Goal: Information Seeking & Learning: Learn about a topic

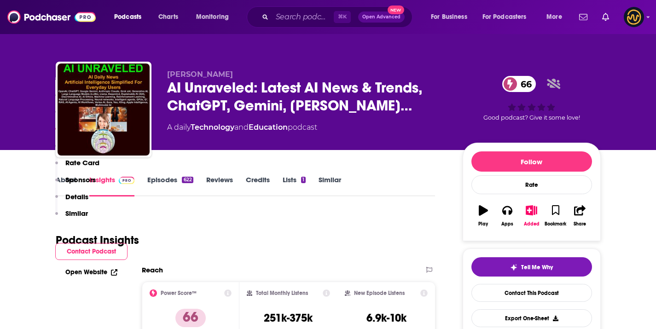
scroll to position [698, 0]
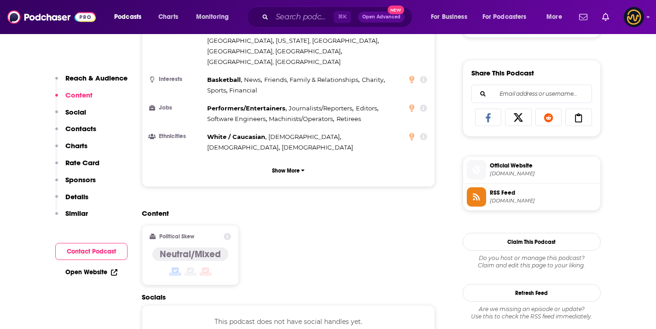
scroll to position [645, 0]
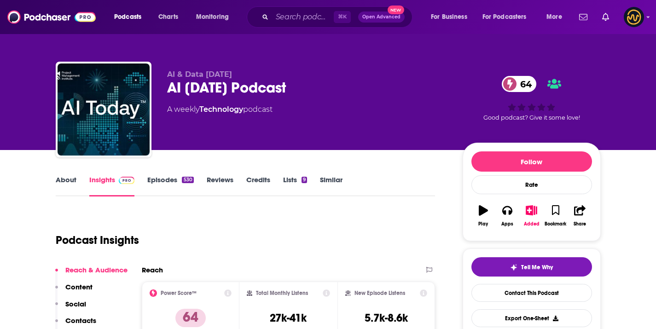
click at [216, 95] on div "AI Today Podcast 64" at bounding box center [307, 88] width 281 height 18
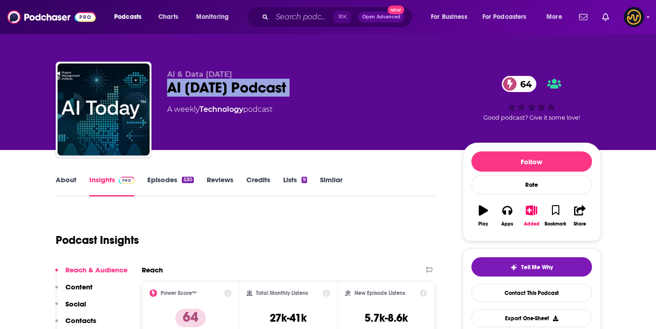
click at [216, 95] on div "AI Today Podcast 64" at bounding box center [307, 88] width 281 height 18
copy div "AI Today Podcast 64"
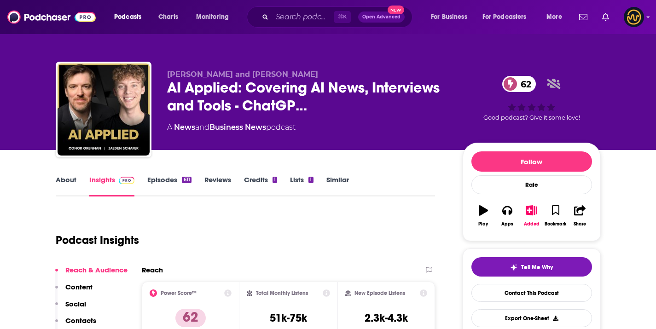
drag, startPoint x: 184, startPoint y: 71, endPoint x: 297, endPoint y: 78, distance: 113.0
click at [297, 78] on span "Jaeden Schafer and Conor Grennan" at bounding box center [242, 74] width 151 height 9
click at [292, 77] on span "Jaeden Schafer and Conor Grennan" at bounding box center [242, 74] width 151 height 9
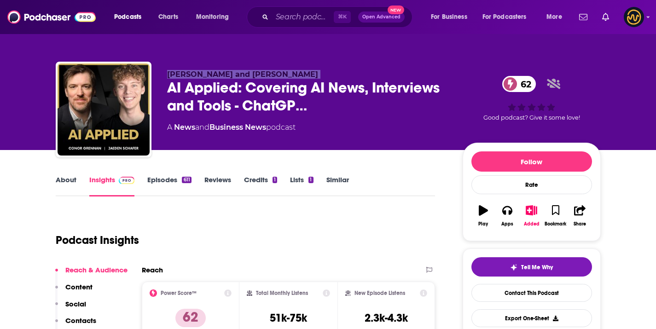
copy p "Jaeden Schafer and Conor Grennan"
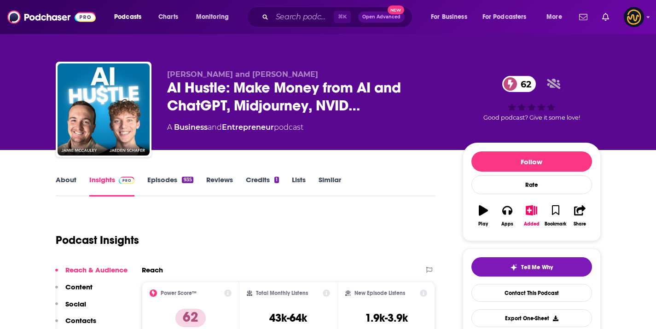
drag, startPoint x: 168, startPoint y: 76, endPoint x: 331, endPoint y: 75, distance: 163.4
click at [331, 75] on p "Jaeden Schafer and Jamie McCauley" at bounding box center [307, 74] width 281 height 9
copy span "Jaeden Schafer and Jamie McCauley"
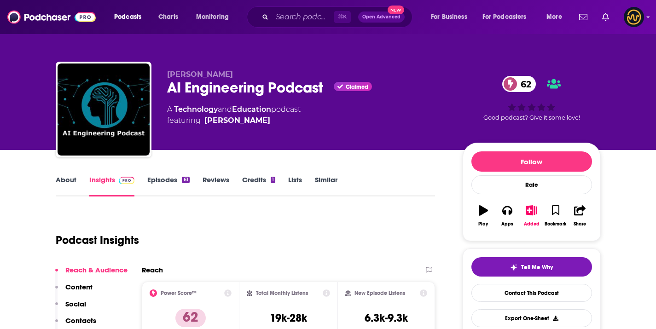
click at [205, 67] on div "[PERSON_NAME] AI Engineering Podcast Claimed 62 A Technology and Education podc…" at bounding box center [328, 111] width 545 height 99
click at [203, 72] on span "Tobias Macey" at bounding box center [200, 74] width 66 height 9
copy p "Tobias Macey"
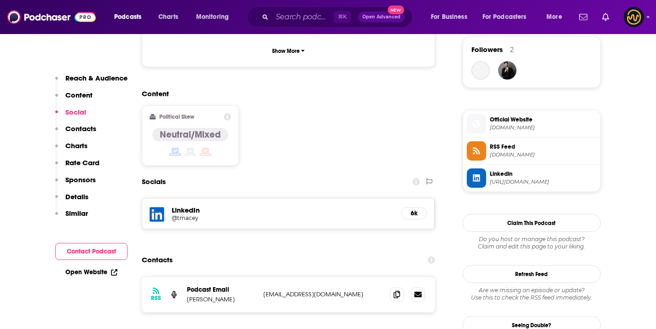
scroll to position [676, 0]
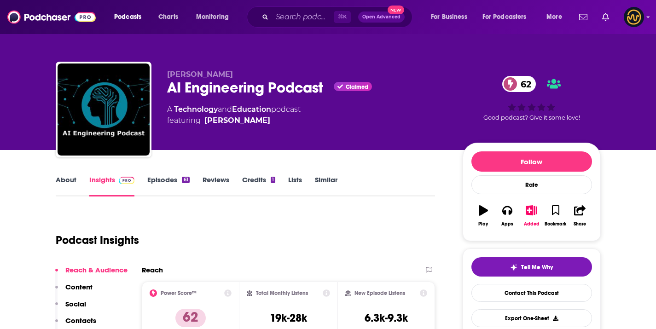
click at [194, 73] on span "Tobias Macey" at bounding box center [200, 74] width 66 height 9
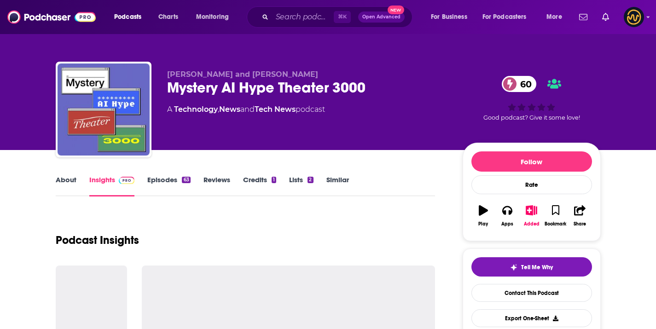
click at [202, 72] on span "[PERSON_NAME] and [PERSON_NAME]" at bounding box center [242, 74] width 151 height 9
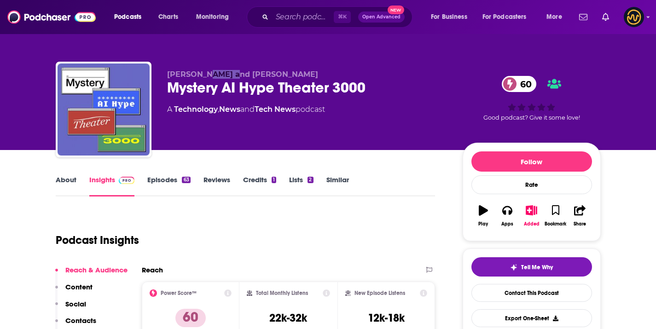
click at [202, 72] on span "[PERSON_NAME] and [PERSON_NAME]" at bounding box center [242, 74] width 151 height 9
copy p "[PERSON_NAME] and [PERSON_NAME]"
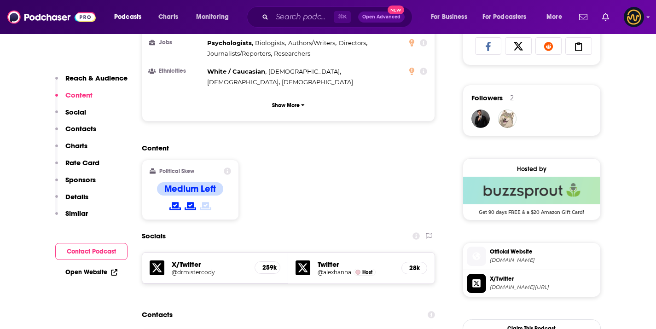
scroll to position [800, 0]
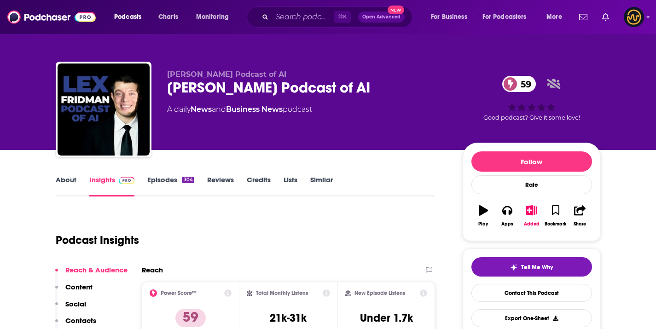
click at [215, 75] on span "Lex Fridman Podcast of AI" at bounding box center [226, 74] width 119 height 9
copy p "Lex Fridman Podcast of AI"
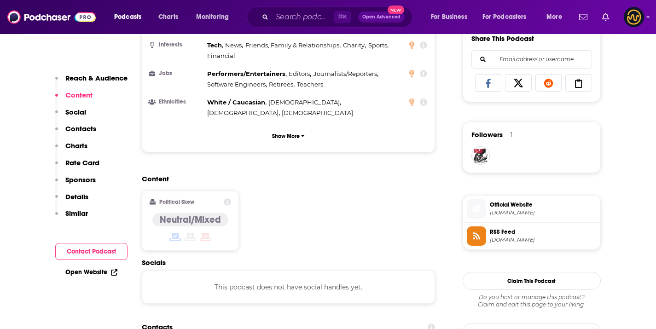
scroll to position [647, 0]
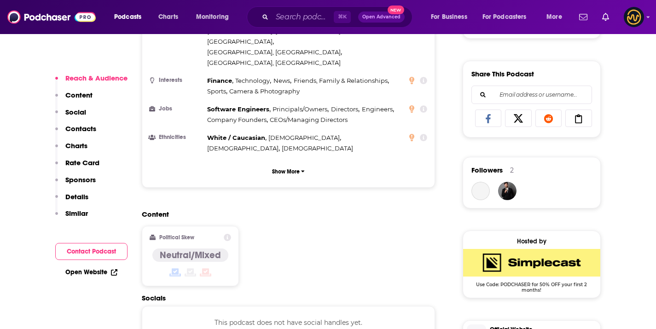
scroll to position [617, 0]
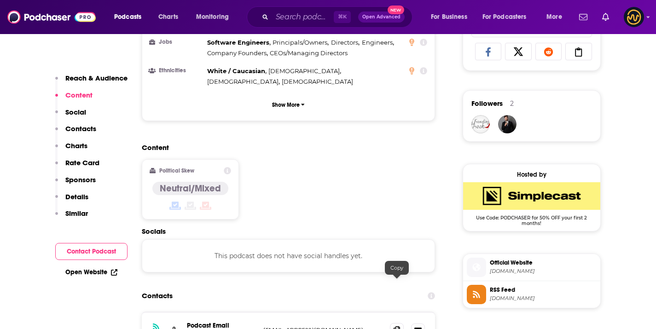
click at [401, 323] on span at bounding box center [397, 330] width 14 height 14
click at [398, 326] on icon at bounding box center [396, 329] width 6 height 7
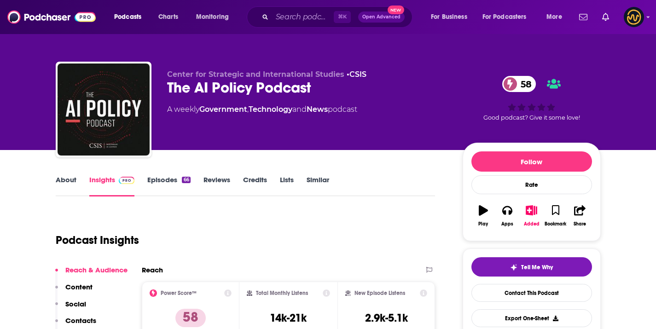
click at [199, 70] on span "Center for Strategic and International Studies" at bounding box center [255, 74] width 177 height 9
copy p "Center for Strategic and International Studies • CSIS"
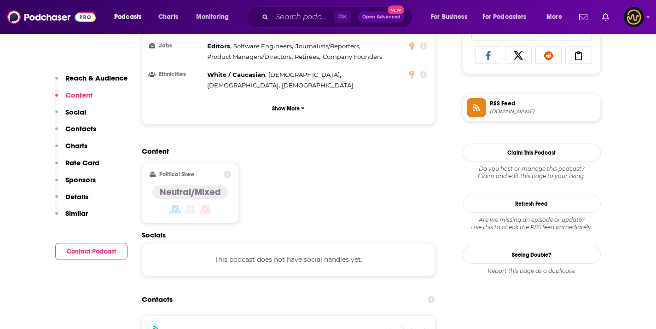
scroll to position [616, 0]
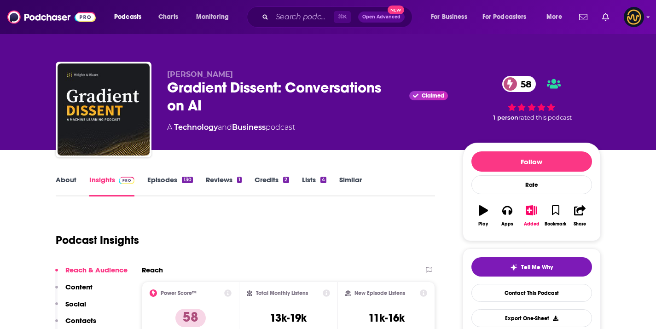
click at [183, 75] on span "Lukas Biewald" at bounding box center [200, 74] width 66 height 9
copy p "Lukas Biewald"
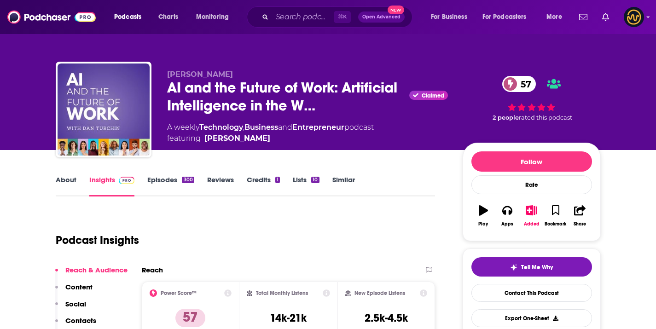
click at [198, 74] on span "Dan Turchin" at bounding box center [200, 74] width 66 height 9
copy p "Dan Turchin"
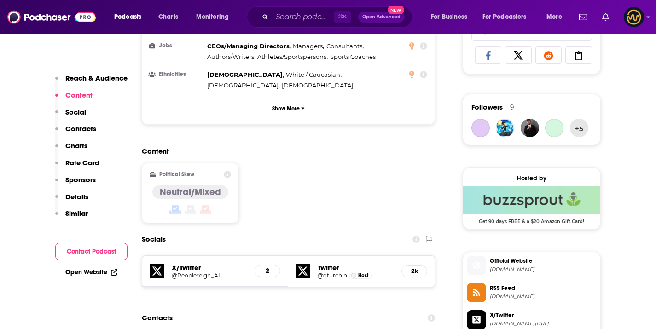
scroll to position [698, 0]
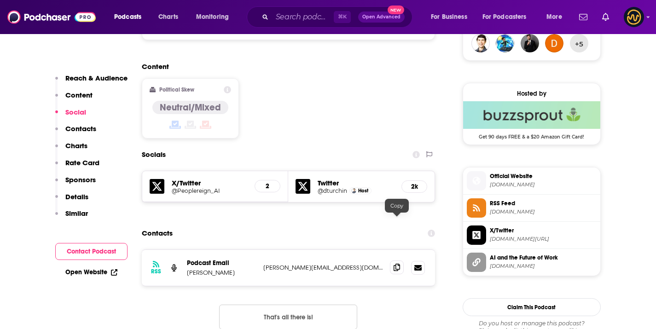
click at [397, 264] on icon at bounding box center [396, 267] width 6 height 7
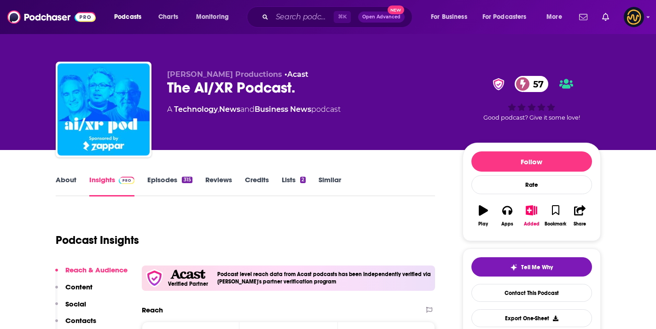
click at [234, 75] on span "[PERSON_NAME] Productions" at bounding box center [224, 74] width 115 height 9
click at [234, 75] on span "Charlie Fink Productions" at bounding box center [224, 74] width 115 height 9
click at [261, 64] on div "Charlie Fink Productions • Acast The AI/XR Podcast. 57 A Technology , News and …" at bounding box center [328, 111] width 545 height 99
drag, startPoint x: 264, startPoint y: 75, endPoint x: 170, endPoint y: 68, distance: 93.6
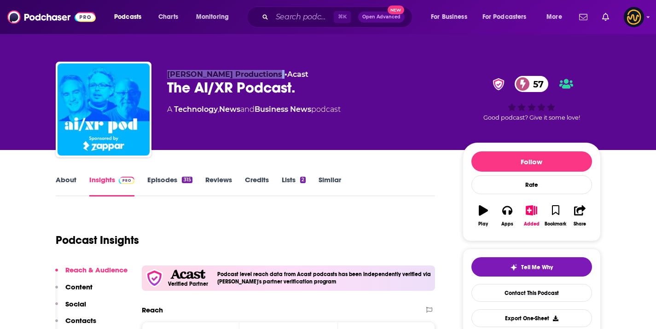
click at [170, 68] on div "Charlie Fink Productions • Acast The AI/XR Podcast. 57 A Technology , News and …" at bounding box center [328, 111] width 545 height 99
copy p "Charlie Fink Productions"
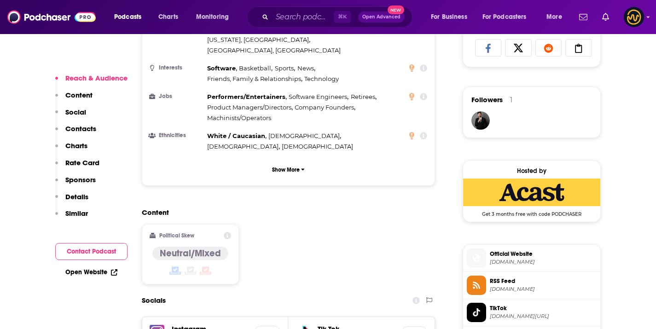
scroll to position [728, 0]
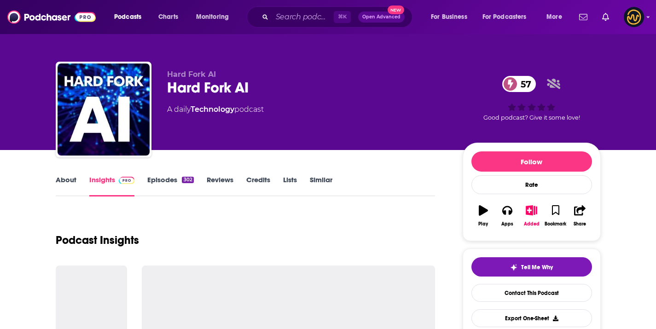
click at [194, 73] on span "Hard Fork AI" at bounding box center [191, 74] width 49 height 9
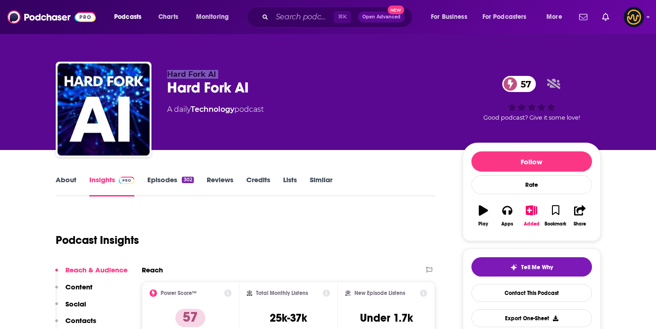
copy p "Hard Fork AI"
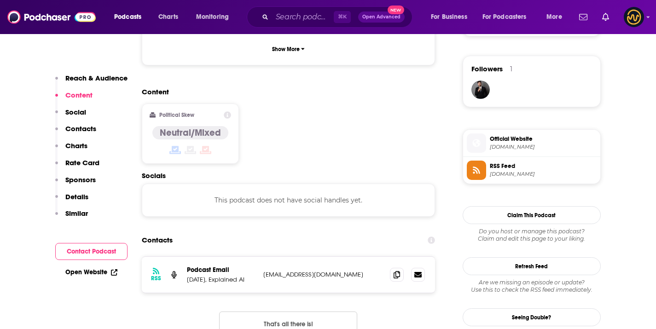
scroll to position [653, 0]
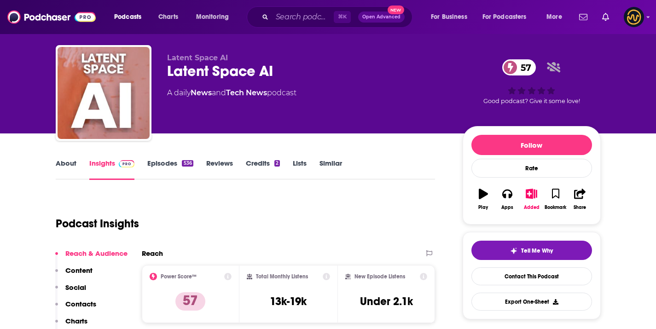
scroll to position [18, 0]
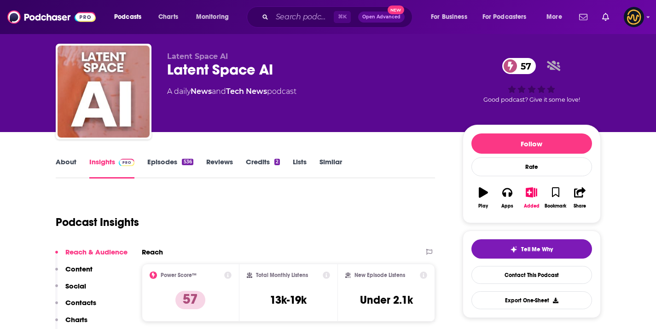
click at [205, 61] on span "Latent Space AI" at bounding box center [197, 56] width 61 height 9
copy p "Latent Space AI"
click at [307, 21] on input "Search podcasts, credits, & more..." at bounding box center [303, 17] width 62 height 15
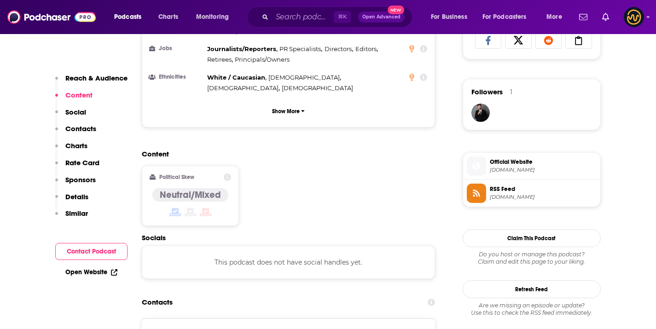
scroll to position [711, 0]
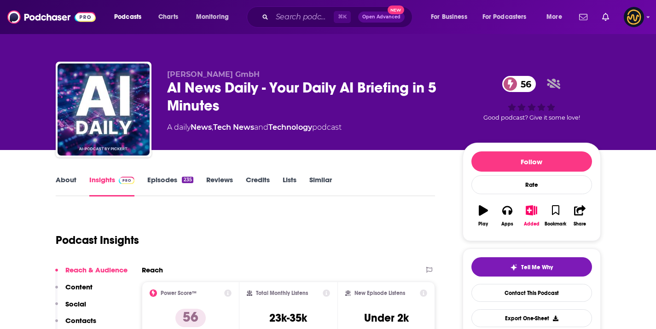
click at [169, 71] on span "[PERSON_NAME] GmbH" at bounding box center [213, 74] width 92 height 9
click at [169, 71] on span "Pickert GmbH" at bounding box center [213, 74] width 92 height 9
copy p "Pickert GmbH"
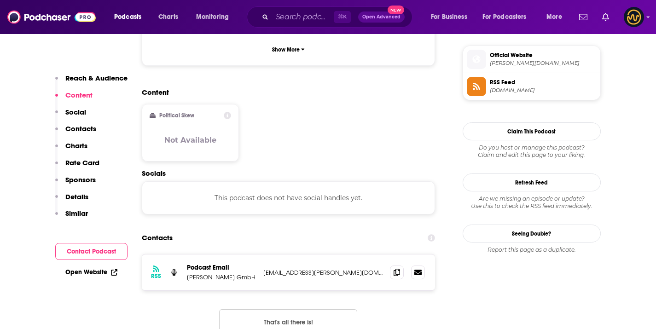
scroll to position [662, 0]
click at [400, 265] on span at bounding box center [397, 272] width 14 height 14
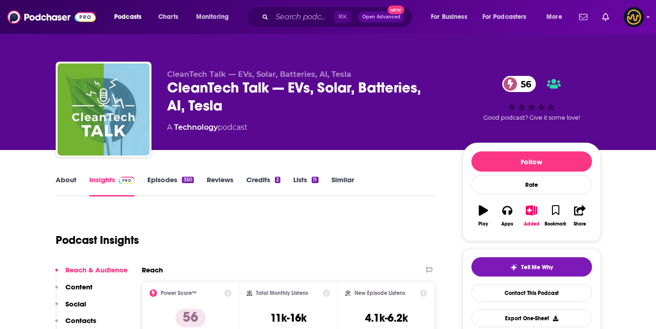
click at [219, 79] on div "CleanTech Talk — EVs, Solar, Batteries, AI, Tesla 56" at bounding box center [307, 97] width 281 height 36
click at [219, 74] on span "CleanTech Talk — EVs, Solar, Batteries, AI, Tesla" at bounding box center [259, 74] width 184 height 9
click at [220, 67] on div "CleanTech Talk — EVs, Solar, Batteries, AI, Tesla CleanTech Talk — EVs, Solar, …" at bounding box center [328, 111] width 545 height 99
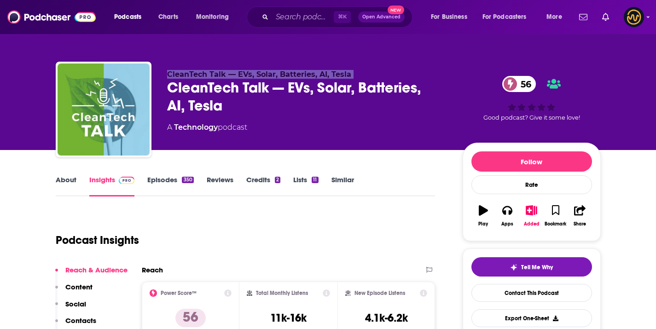
copy p "CleanTech Talk — EVs, Solar, Batteries, AI, Tesla"
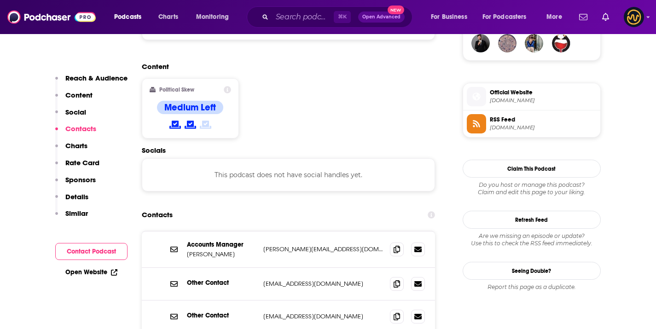
scroll to position [699, 0]
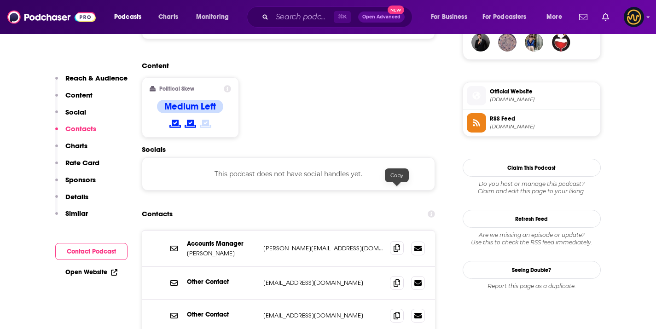
click at [398, 244] on icon at bounding box center [396, 247] width 6 height 7
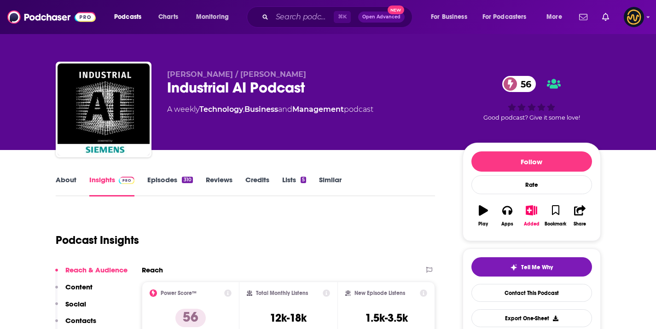
click at [211, 71] on span "Robert Weber / Peter Seeberg" at bounding box center [236, 74] width 139 height 9
copy span "Weber"
click at [205, 72] on span "Robert Weber / Peter Seeberg" at bounding box center [236, 74] width 139 height 9
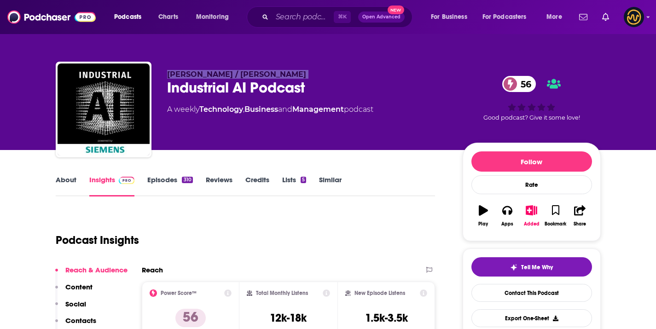
click at [205, 72] on span "Robert Weber / Peter Seeberg" at bounding box center [236, 74] width 139 height 9
copy p "Robert Weber / Peter Seeberg"
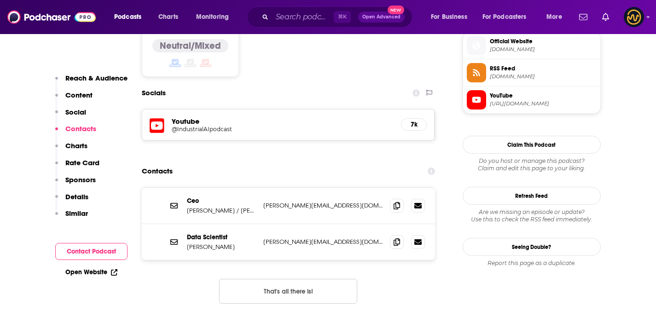
scroll to position [768, 0]
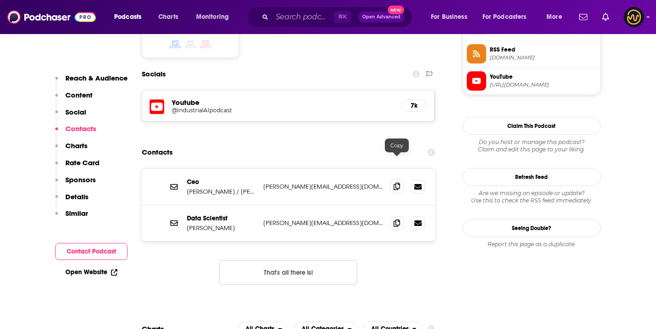
click at [395, 183] on icon at bounding box center [396, 186] width 6 height 7
click at [398, 219] on icon at bounding box center [396, 222] width 6 height 7
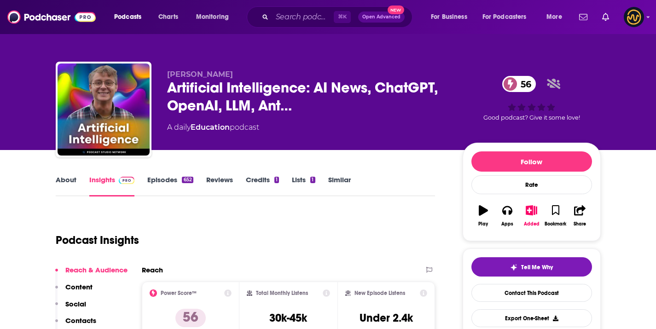
click at [192, 72] on span "[PERSON_NAME]" at bounding box center [200, 74] width 66 height 9
copy span "[PERSON_NAME]"
click at [169, 75] on span "[PERSON_NAME]" at bounding box center [200, 74] width 66 height 9
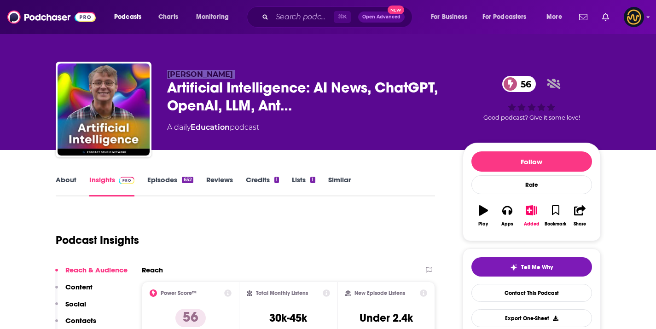
click at [169, 75] on span "[PERSON_NAME]" at bounding box center [200, 74] width 66 height 9
copy p "[PERSON_NAME]"
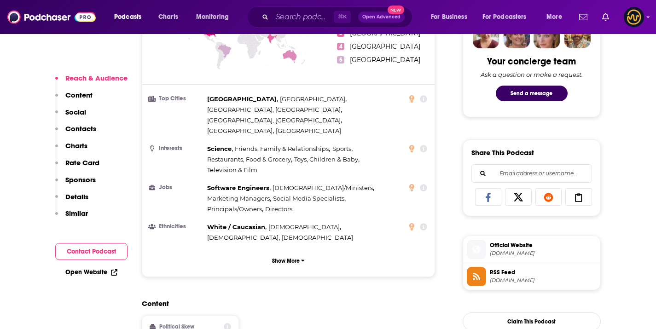
scroll to position [653, 0]
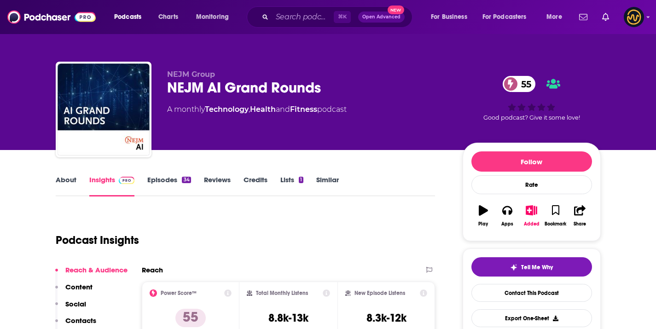
click at [189, 76] on span "NEJM Group" at bounding box center [191, 74] width 48 height 9
copy p "NEJM Group"
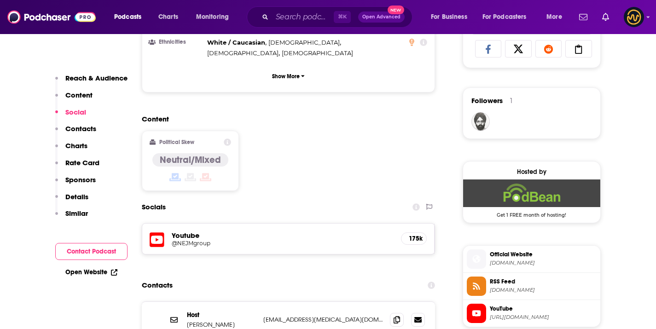
scroll to position [691, 0]
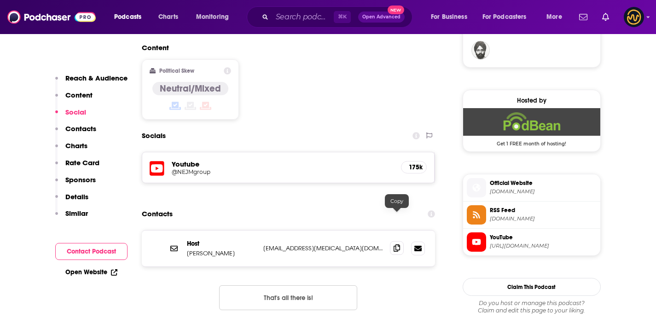
click at [395, 244] on icon at bounding box center [396, 247] width 6 height 7
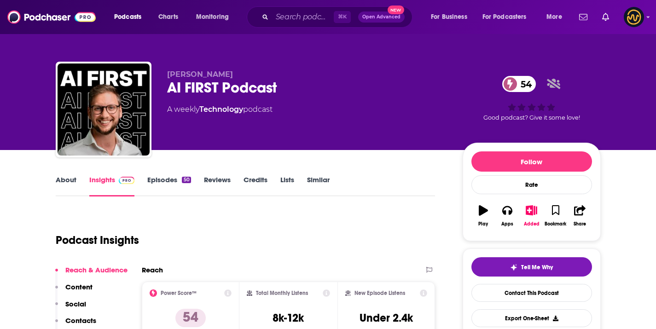
click at [226, 91] on div "AI FIRST Podcast 54" at bounding box center [307, 88] width 281 height 18
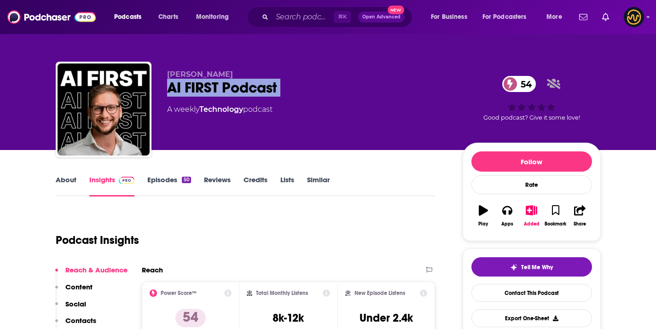
click at [226, 91] on div "AI FIRST Podcast 54" at bounding box center [307, 88] width 281 height 18
copy div "AI FIRST Podcast 54"
click at [190, 81] on div "AI FIRST Podcast 54" at bounding box center [307, 88] width 281 height 18
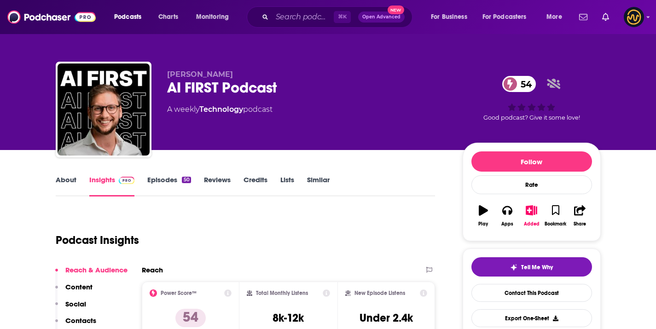
click at [190, 73] on span "Felix Schlenther" at bounding box center [200, 74] width 66 height 9
copy p "Felix Schlenther"
click at [235, 69] on div "Felix Schlenther AI FIRST Podcast 54 A weekly Technology podcast 54 Good podcas…" at bounding box center [328, 111] width 545 height 99
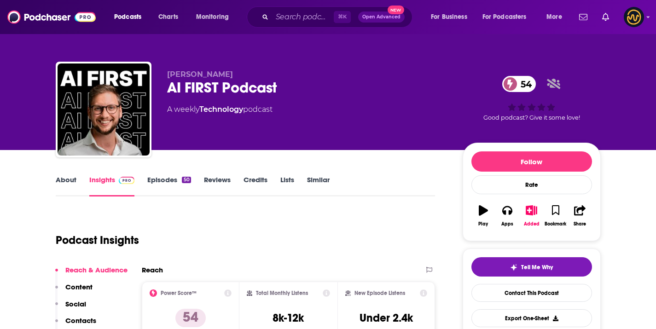
drag, startPoint x: 229, startPoint y: 74, endPoint x: 168, endPoint y: 77, distance: 61.7
click at [168, 77] on p "Felix Schlenther" at bounding box center [307, 74] width 281 height 9
copy span "Felix Schlenther"
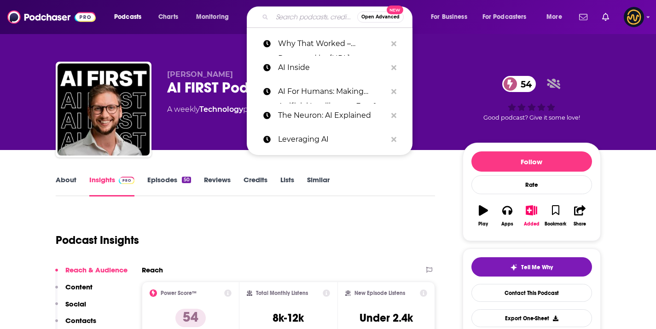
click at [299, 20] on input "Search podcasts, credits, & more..." at bounding box center [314, 17] width 85 height 15
paste input "AI-First Podcast"
type input "AI-First Podcast"
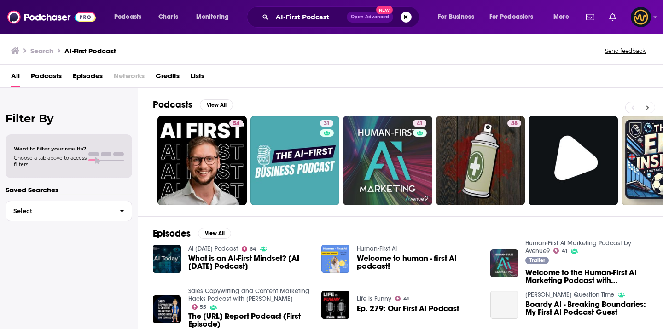
click at [647, 108] on icon at bounding box center [647, 107] width 3 height 4
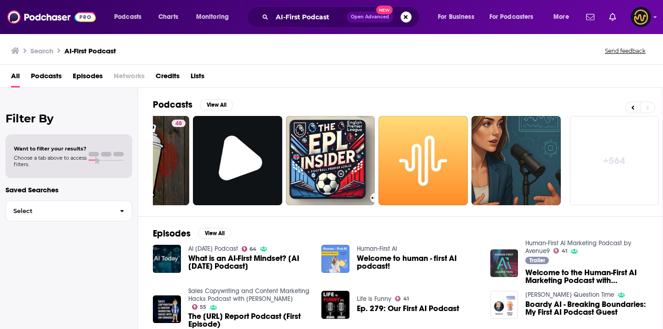
drag, startPoint x: 218, startPoint y: 106, endPoint x: 365, endPoint y: 3, distance: 179.8
click at [228, 103] on button "View All" at bounding box center [216, 104] width 33 height 11
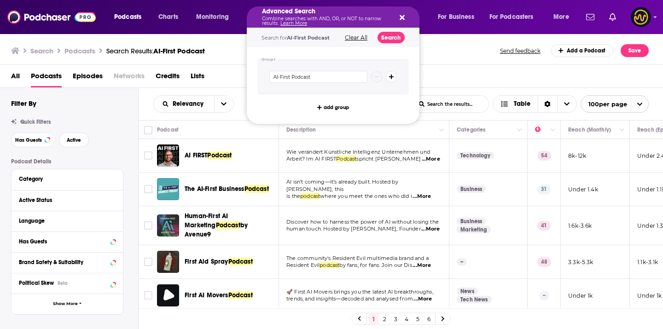
click at [397, 17] on button "Search podcasts, credits, & more..." at bounding box center [400, 16] width 7 height 7
click at [407, 16] on div "Advanced Search Combine searches with AND, OR, or NOT to narrow results. Learn …" at bounding box center [333, 16] width 173 height 21
click at [403, 17] on icon "Search podcasts, credits, & more..." at bounding box center [401, 17] width 5 height 5
click at [336, 84] on div "AI-First Podcast" at bounding box center [333, 76] width 150 height 35
click at [337, 80] on input "AI-First Podcast" at bounding box center [318, 77] width 98 height 12
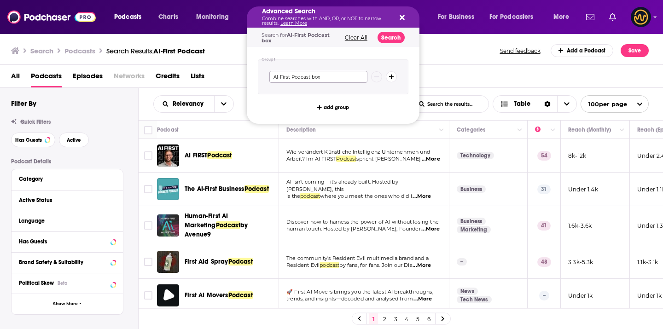
type input "AI-First Podcast box"
click at [403, 15] on icon "Search podcasts, credits, & more..." at bounding box center [401, 17] width 5 height 5
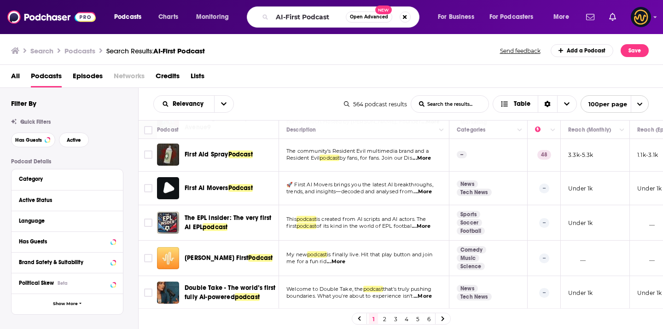
scroll to position [118, 0]
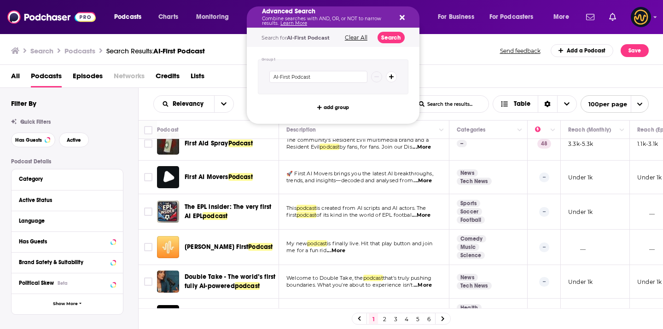
click at [407, 14] on div "Advanced Search Combine searches with AND, OR, or NOT to narrow results. Learn …" at bounding box center [333, 16] width 173 height 21
click at [402, 16] on icon "Search podcasts, credits, & more..." at bounding box center [401, 17] width 5 height 5
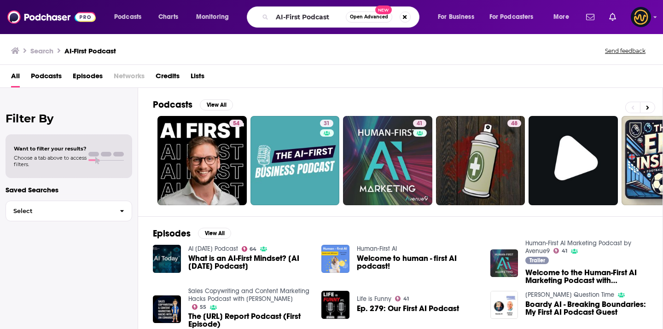
click at [25, 81] on div "All Podcasts Episodes Networks Credits Lists" at bounding box center [333, 78] width 644 height 19
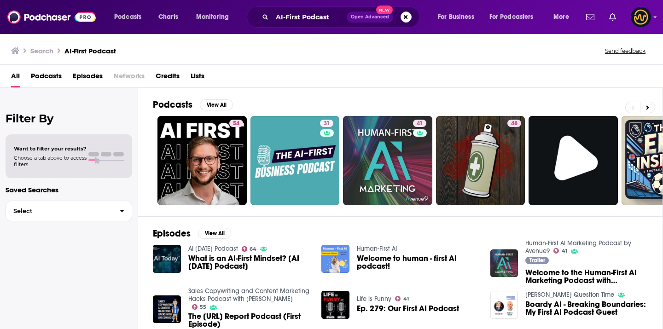
click at [43, 71] on span "Podcasts" at bounding box center [46, 78] width 31 height 19
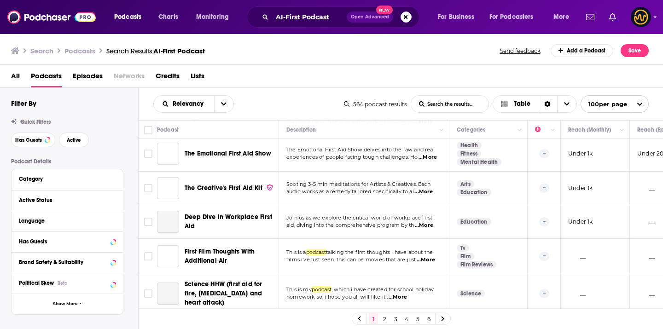
scroll to position [1278, 0]
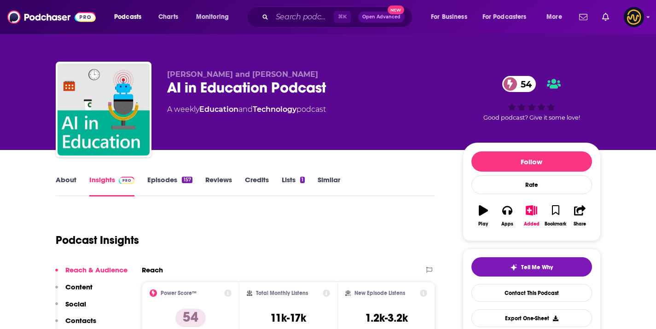
click at [252, 88] on div "AI in Education Podcast 54" at bounding box center [307, 88] width 281 height 18
click at [260, 80] on div "AI in Education Podcast 54" at bounding box center [307, 88] width 281 height 18
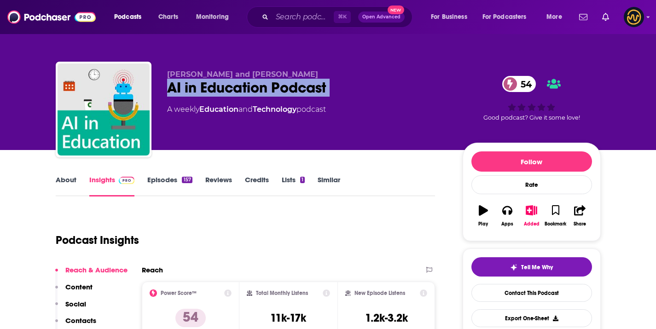
click at [260, 80] on div "AI in Education Podcast 54" at bounding box center [307, 88] width 281 height 18
copy div "AI in Education Podcast 54"
click at [235, 83] on div "AI in Education Podcast 54" at bounding box center [307, 88] width 281 height 18
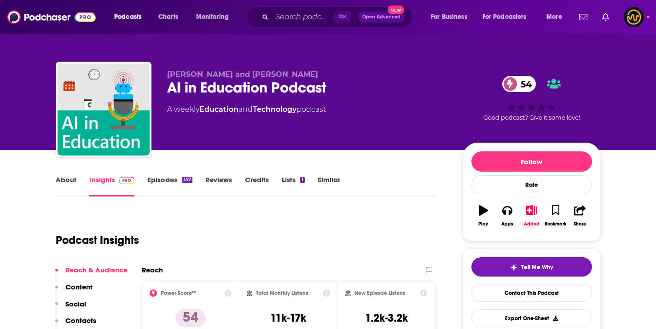
click at [232, 66] on div "Dan Bowen and Ray Fleming AI in Education Podcast 54 A weekly Education and Tec…" at bounding box center [328, 111] width 545 height 99
click at [232, 72] on span "Dan Bowen and Ray Fleming" at bounding box center [242, 74] width 151 height 9
copy p "Dan Bowen and Ray Fleming"
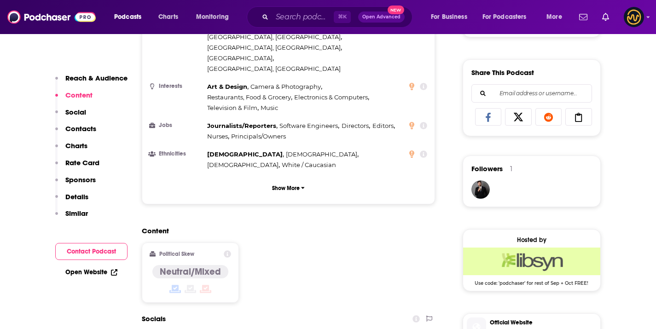
scroll to position [729, 0]
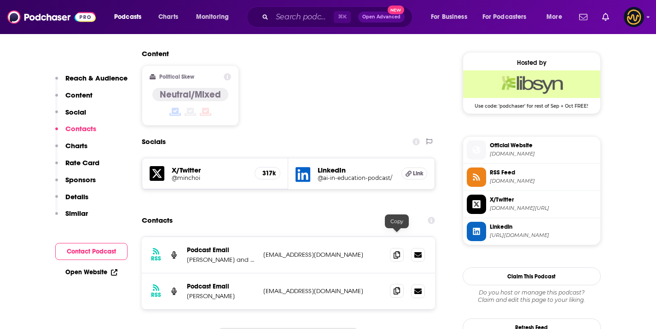
click at [399, 287] on icon at bounding box center [396, 290] width 6 height 7
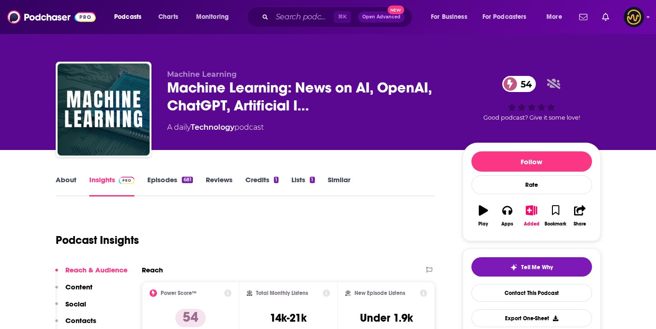
click at [209, 72] on span "Machine Learning" at bounding box center [201, 74] width 69 height 9
copy p "Machine Learning"
click at [259, 72] on p "Machine Learning" at bounding box center [307, 74] width 281 height 9
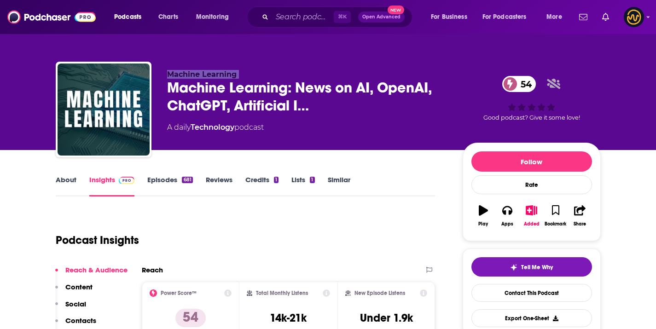
drag, startPoint x: 235, startPoint y: 76, endPoint x: 173, endPoint y: 78, distance: 61.7
click at [173, 78] on span "Machine Learning" at bounding box center [201, 74] width 69 height 9
drag, startPoint x: 162, startPoint y: 74, endPoint x: 235, endPoint y: 74, distance: 73.2
click at [235, 74] on div "Machine Learning Machine Learning: News on AI, OpenAI, ChatGPT, Artificial I… 5…" at bounding box center [328, 111] width 545 height 99
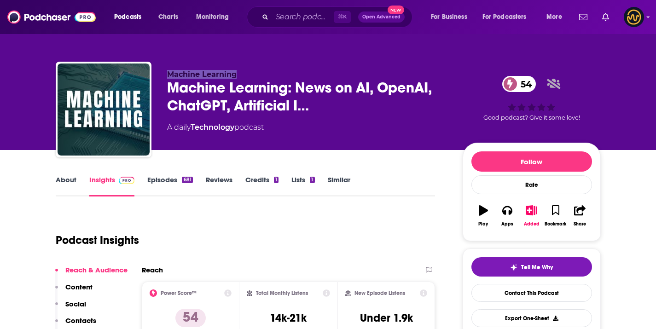
copy span "Machine Learning"
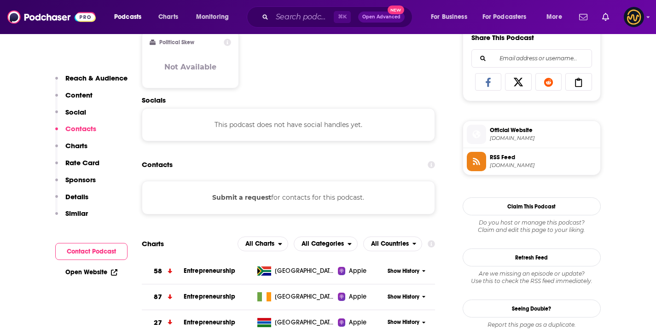
scroll to position [581, 0]
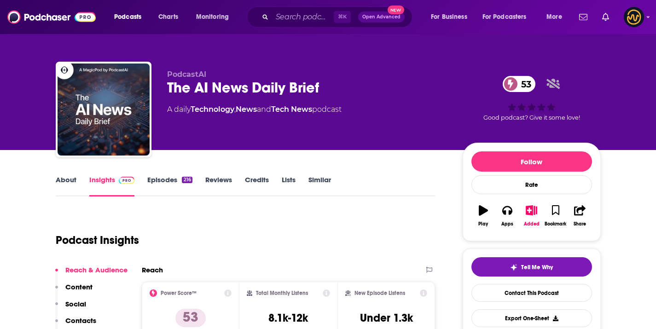
click at [169, 71] on span "PodcastAI" at bounding box center [186, 74] width 39 height 9
copy p "PodcastAI"
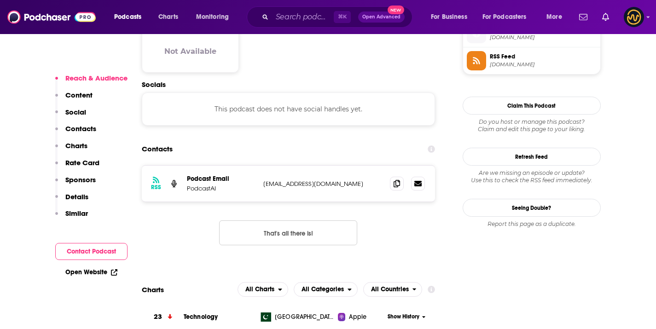
scroll to position [769, 0]
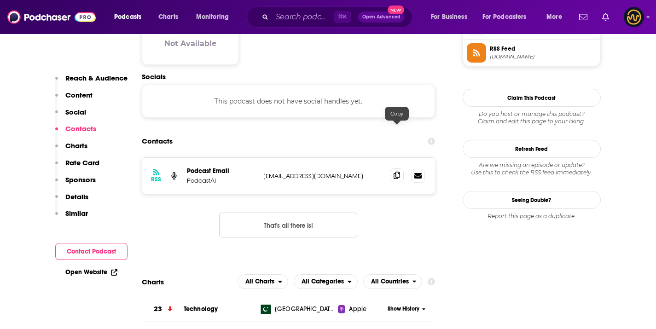
click at [396, 172] on icon at bounding box center [396, 175] width 6 height 7
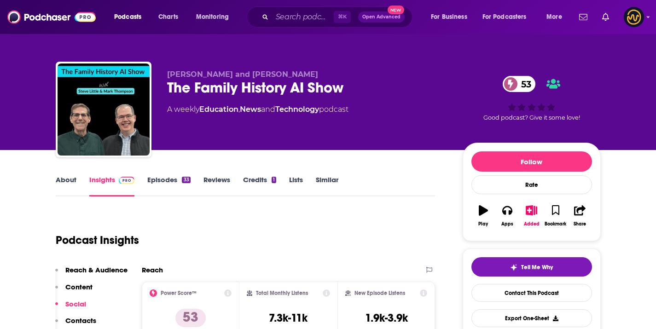
click at [225, 74] on span "[PERSON_NAME] and [PERSON_NAME]" at bounding box center [242, 74] width 151 height 9
copy p "[PERSON_NAME] and [PERSON_NAME]"
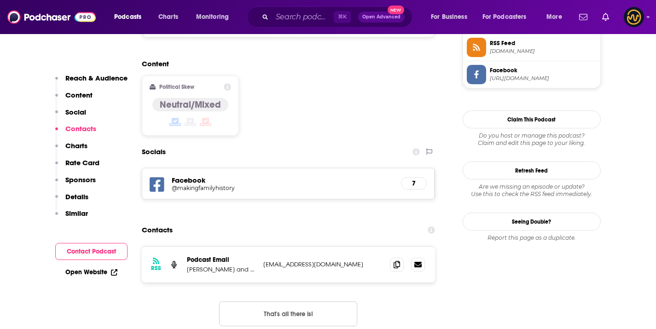
scroll to position [753, 0]
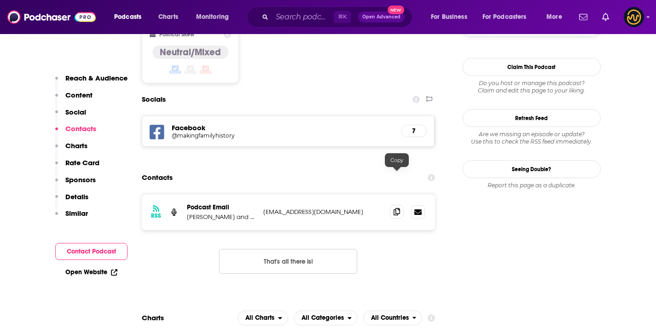
click at [393, 205] on span at bounding box center [397, 212] width 14 height 14
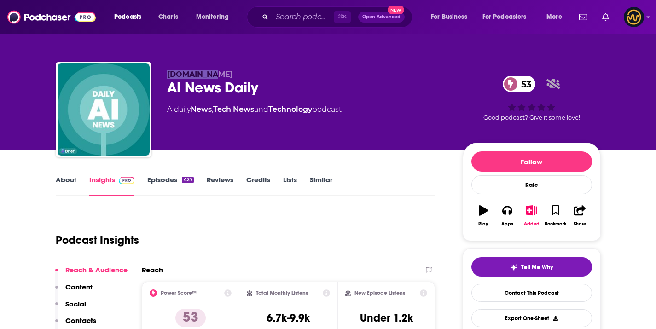
copy span "brief.news"
drag, startPoint x: 164, startPoint y: 73, endPoint x: 206, endPoint y: 75, distance: 42.4
click at [206, 75] on div "brief.news AI News Daily 53 A daily News , Tech News and Technology podcast 53 …" at bounding box center [328, 111] width 545 height 99
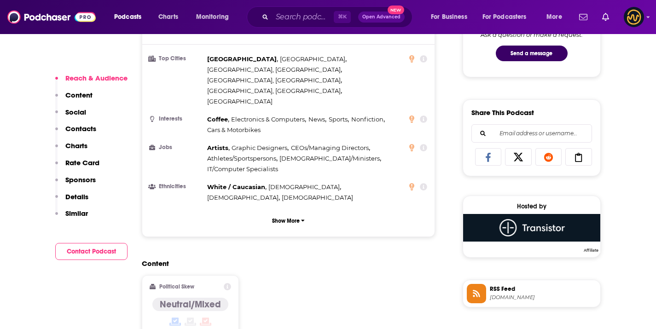
scroll to position [685, 0]
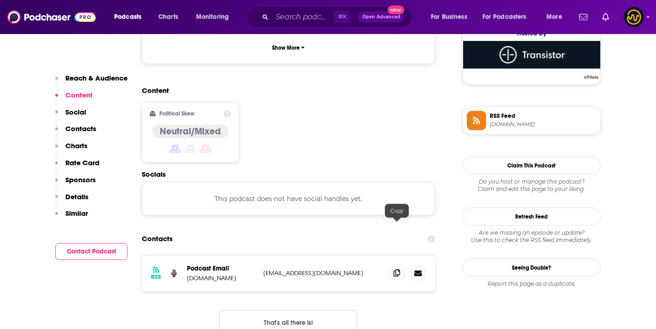
click at [399, 269] on icon at bounding box center [396, 272] width 6 height 7
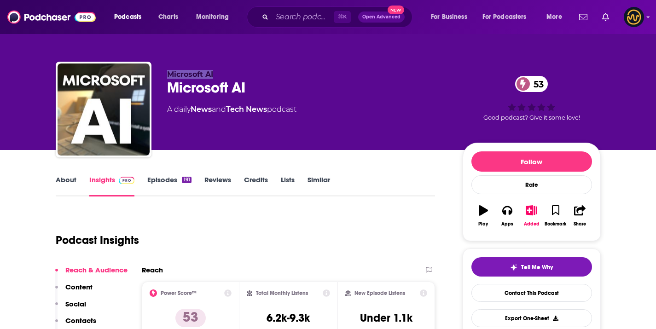
copy span "Microsoft AI"
drag, startPoint x: 166, startPoint y: 76, endPoint x: 300, endPoint y: 3, distance: 153.2
click at [227, 68] on div "Microsoft AI Microsoft AI 53 A daily News and Tech News podcast 53 Good podcast…" at bounding box center [328, 111] width 545 height 99
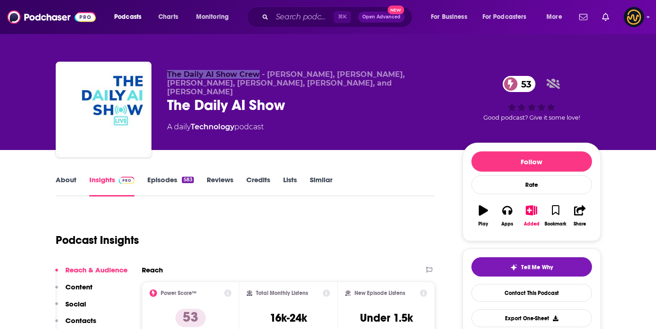
drag, startPoint x: 166, startPoint y: 73, endPoint x: 259, endPoint y: 75, distance: 93.0
click at [259, 75] on div "The Daily AI Show Crew - [PERSON_NAME], [PERSON_NAME], [PERSON_NAME], [PERSON_N…" at bounding box center [328, 111] width 545 height 99
copy span "The Daily AI Show Crew"
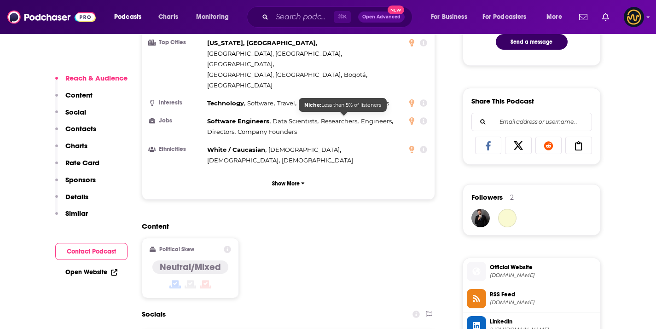
scroll to position [711, 0]
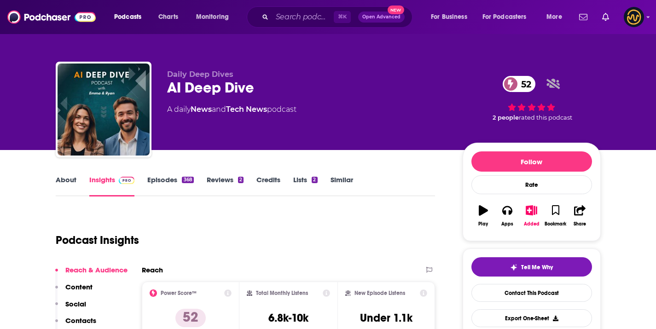
click at [169, 72] on span "Daily Deep Dives" at bounding box center [200, 74] width 66 height 9
click at [167, 74] on span "Daily Deep Dives" at bounding box center [200, 74] width 66 height 9
drag, startPoint x: 167, startPoint y: 74, endPoint x: 229, endPoint y: 78, distance: 62.7
click at [229, 78] on span "Daily Deep Dives" at bounding box center [200, 74] width 66 height 9
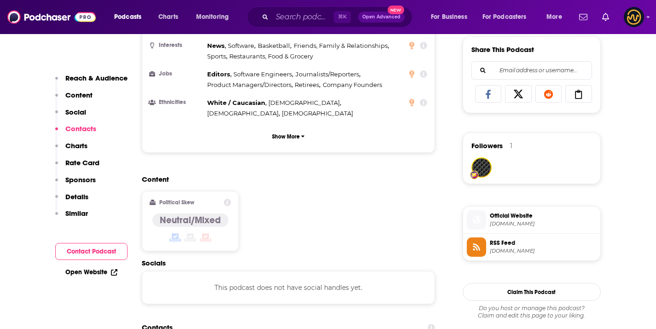
scroll to position [730, 0]
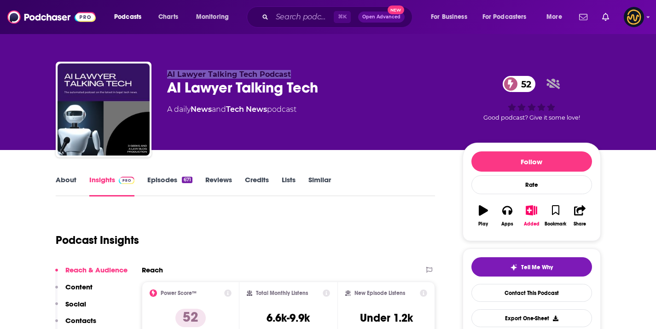
copy span "AI Lawyer Talking Tech Podcast"
drag, startPoint x: 168, startPoint y: 72, endPoint x: 289, endPoint y: 73, distance: 121.0
click at [289, 73] on p "AI Lawyer Talking Tech Podcast" at bounding box center [307, 74] width 281 height 9
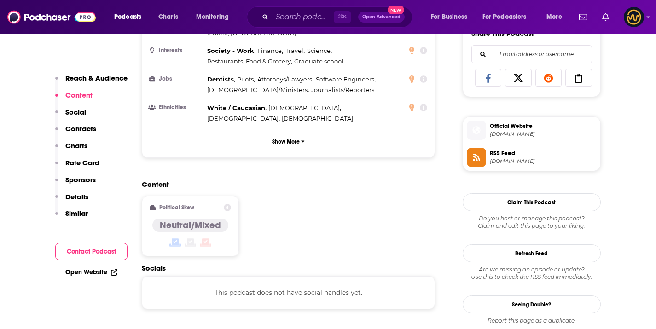
scroll to position [676, 0]
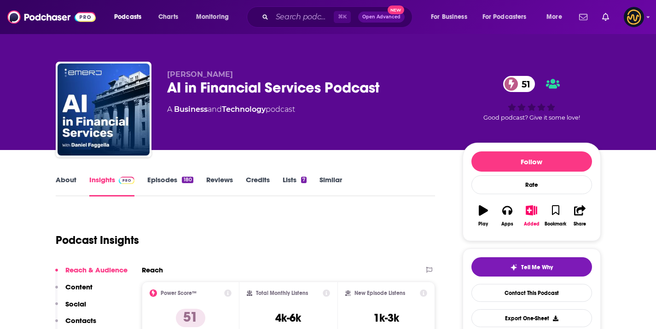
copy span "[PERSON_NAME]"
drag, startPoint x: 159, startPoint y: 73, endPoint x: 246, endPoint y: 76, distance: 86.6
click at [246, 76] on div "[PERSON_NAME] AI in Financial Services Podcast 51 A Business and Technology pod…" at bounding box center [328, 111] width 545 height 99
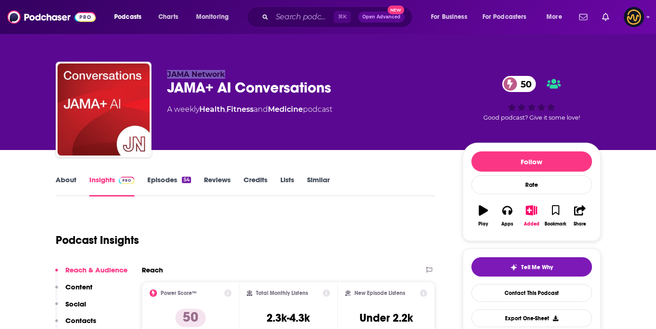
drag, startPoint x: 169, startPoint y: 73, endPoint x: 238, endPoint y: 69, distance: 69.6
click at [235, 73] on div "JAMA Network JAMA+ AI Conversations 50 A weekly Health , Fitness and Medicine p…" at bounding box center [328, 111] width 545 height 99
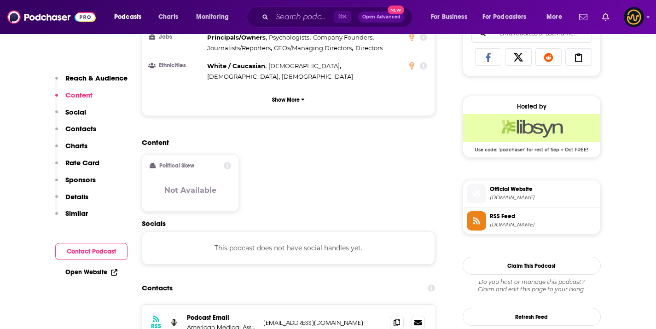
scroll to position [803, 0]
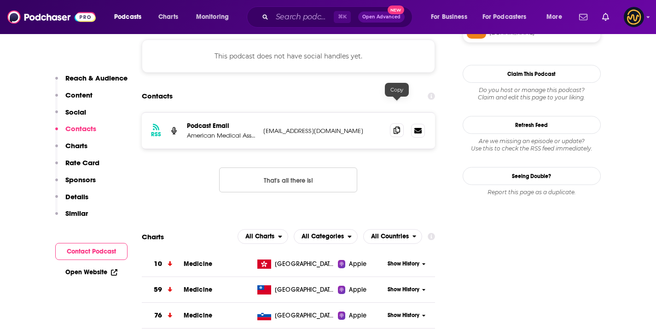
click at [396, 127] on icon at bounding box center [396, 130] width 6 height 7
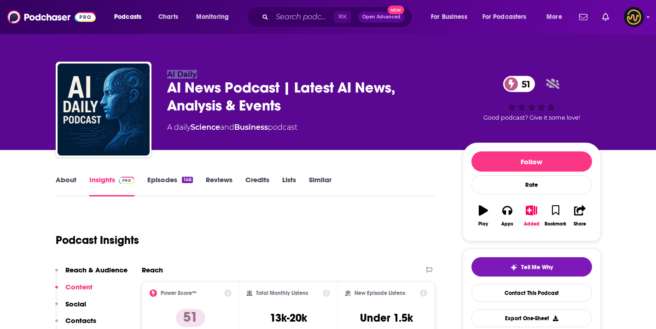
copy span "AI Daily"
drag, startPoint x: 167, startPoint y: 75, endPoint x: 207, endPoint y: 64, distance: 41.4
click at [197, 75] on p "AI Daily" at bounding box center [307, 74] width 281 height 9
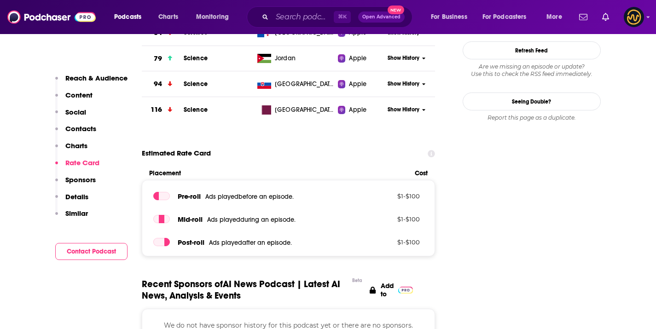
scroll to position [664, 0]
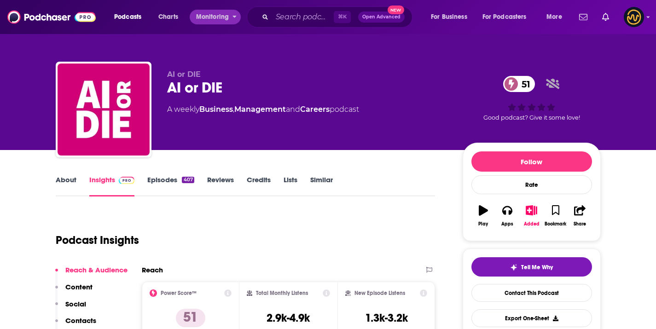
click at [280, 24] on div "⌘ K Open Advanced New" at bounding box center [330, 16] width 166 height 21
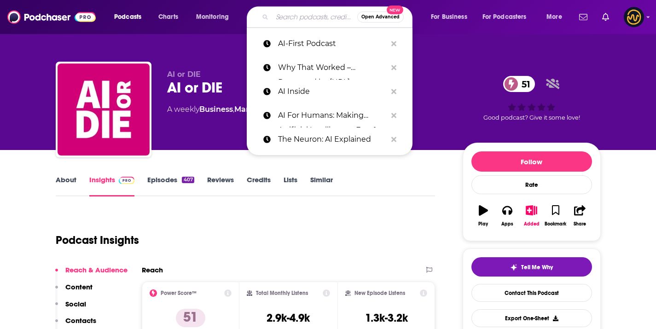
click at [280, 23] on input "Search podcasts, credits, & more..." at bounding box center [314, 17] width 85 height 15
paste input "AI or Die"
type input "AI or Die"
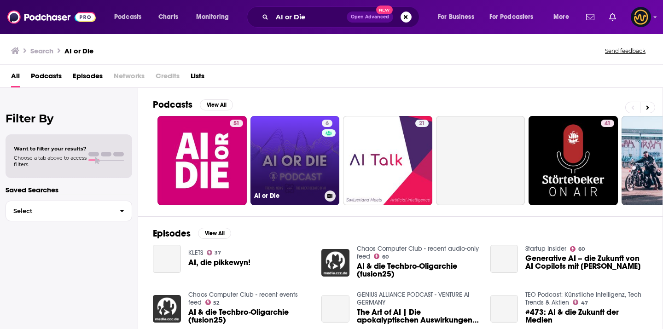
click at [284, 163] on link "6 AI or Die" at bounding box center [294, 160] width 89 height 89
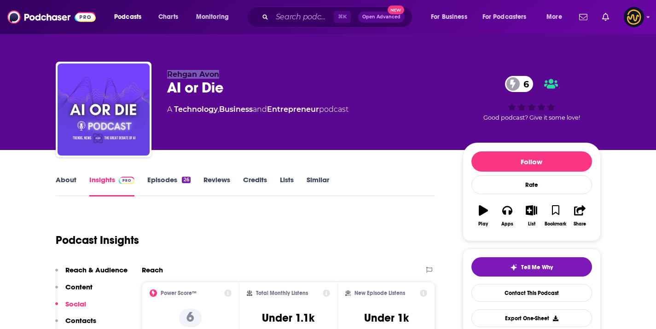
copy span "Rehgan Avon"
drag, startPoint x: 167, startPoint y: 75, endPoint x: 224, endPoint y: 75, distance: 56.6
click at [224, 75] on p "Rehgan Avon" at bounding box center [307, 74] width 281 height 9
copy span "Rehgan Avon"
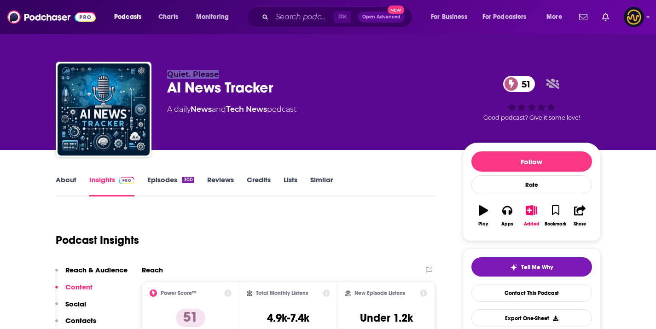
drag, startPoint x: 167, startPoint y: 73, endPoint x: 218, endPoint y: 73, distance: 51.1
click at [218, 73] on p "Quiet. Please" at bounding box center [307, 74] width 281 height 9
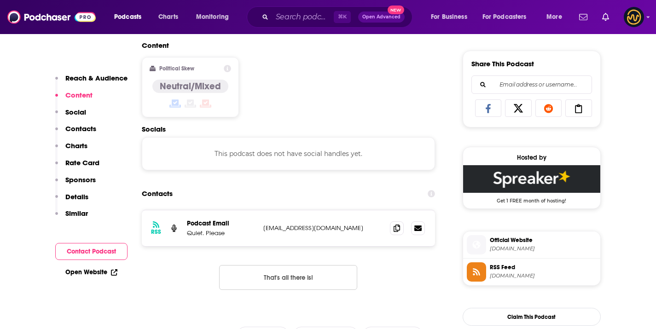
scroll to position [566, 0]
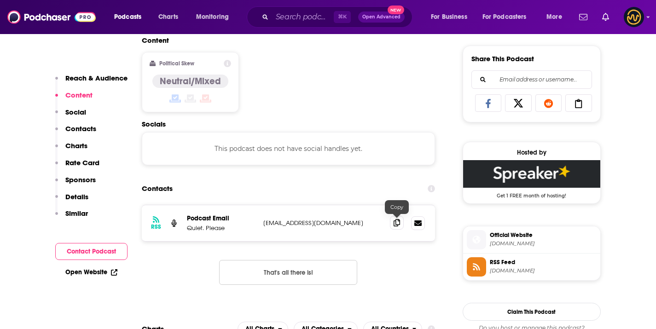
click at [396, 222] on icon at bounding box center [396, 222] width 6 height 7
click at [397, 222] on icon at bounding box center [396, 222] width 6 height 7
click at [398, 223] on icon at bounding box center [396, 222] width 6 height 7
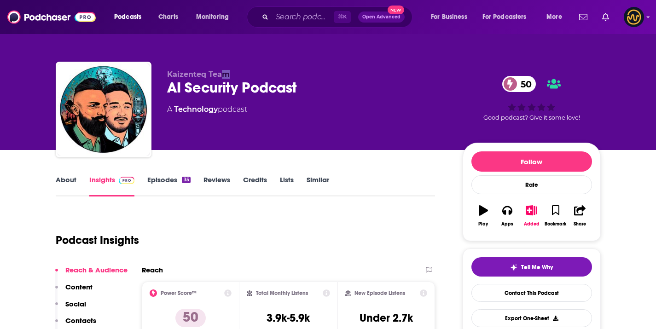
click at [227, 75] on span "Kaizenteq Team" at bounding box center [198, 74] width 63 height 9
click at [229, 74] on p "Kaizenteq Team" at bounding box center [307, 74] width 281 height 9
click at [168, 76] on span "Kaizenteq Team" at bounding box center [198, 74] width 63 height 9
copy span "Kaizenteq Team"
drag, startPoint x: 204, startPoint y: 75, endPoint x: 231, endPoint y: 75, distance: 27.2
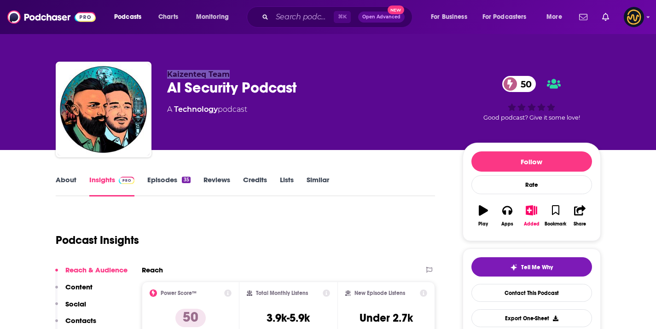
click at [231, 75] on p "Kaizenteq Team" at bounding box center [307, 74] width 281 height 9
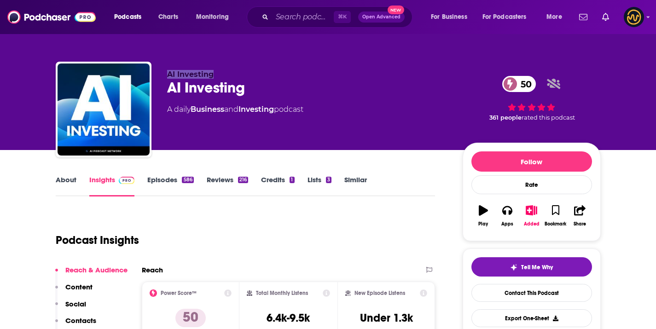
drag, startPoint x: 182, startPoint y: 78, endPoint x: 217, endPoint y: 78, distance: 35.0
click at [217, 78] on div "AI Investing AI Investing 50 A daily Business and Investing podcast 50 361 peop…" at bounding box center [328, 111] width 545 height 99
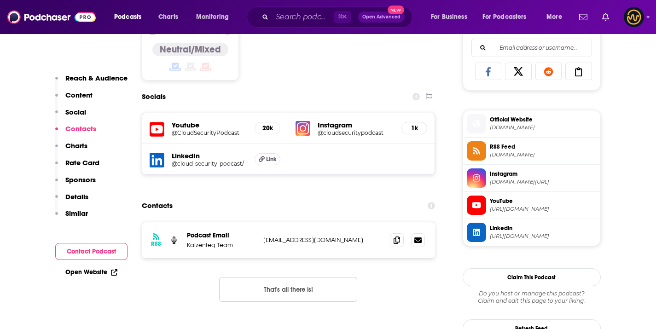
scroll to position [585, 0]
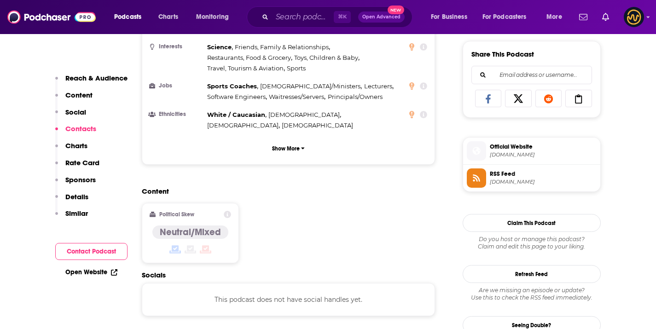
scroll to position [699, 0]
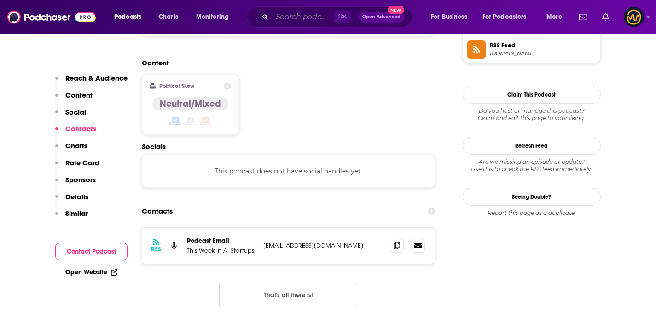
click at [311, 14] on input "Search podcasts, credits, & more..." at bounding box center [303, 17] width 62 height 15
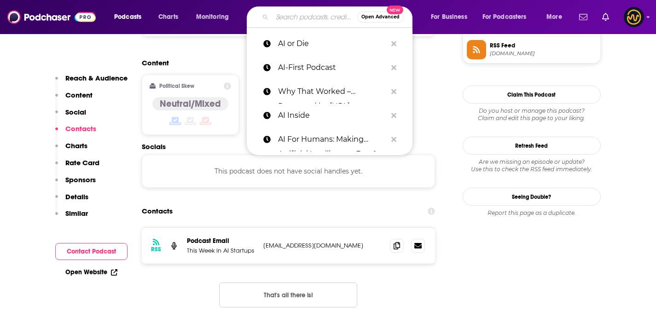
paste input "aiEDU Studios"
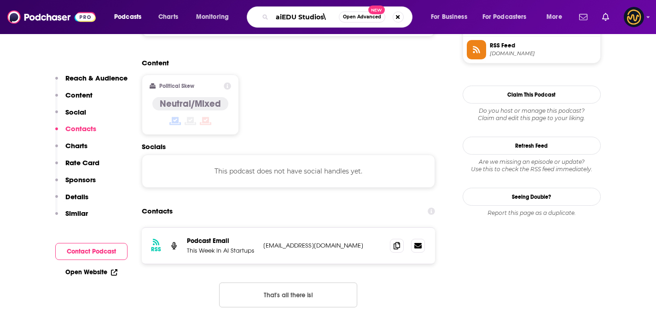
type input "aiEDU Studios"
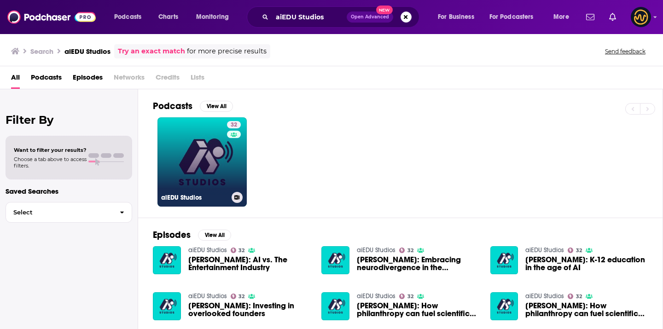
click at [201, 138] on link "32 aiEDU Studios" at bounding box center [201, 161] width 89 height 89
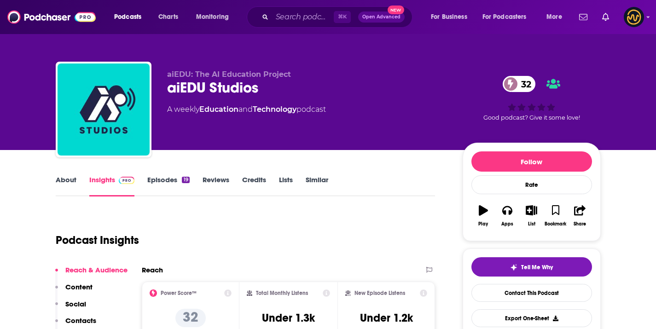
click at [245, 70] on span "aiEDU: The AI Education Project" at bounding box center [229, 74] width 124 height 9
copy p "aiEDU: The AI Education Project"
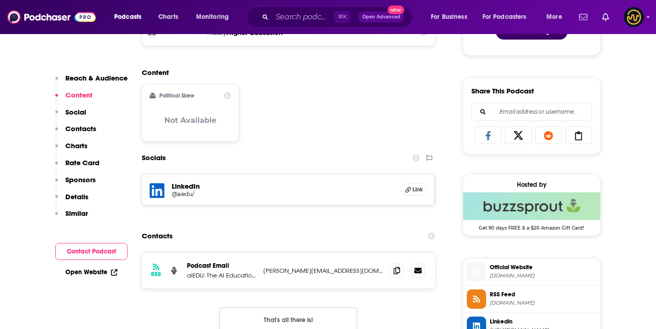
scroll to position [544, 0]
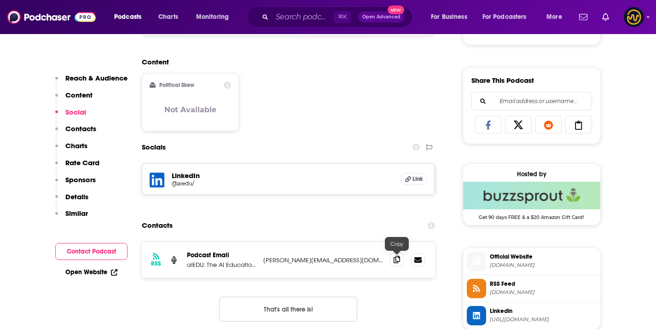
click at [394, 260] on icon at bounding box center [396, 259] width 6 height 7
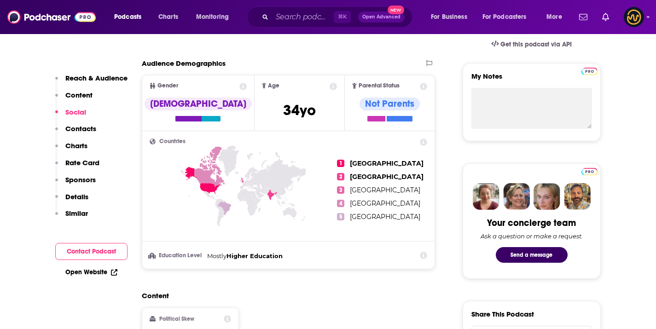
scroll to position [266, 0]
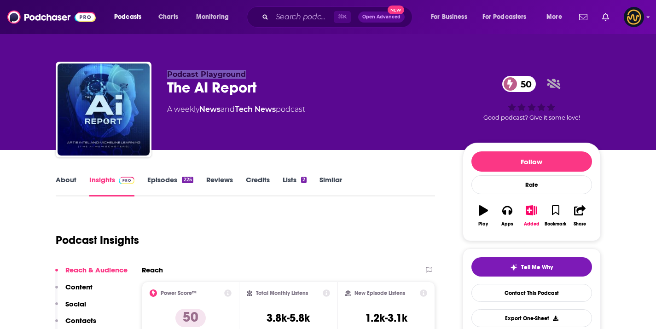
drag, startPoint x: 169, startPoint y: 74, endPoint x: 263, endPoint y: 71, distance: 93.5
click at [263, 73] on p "Podcast Playground" at bounding box center [307, 74] width 281 height 9
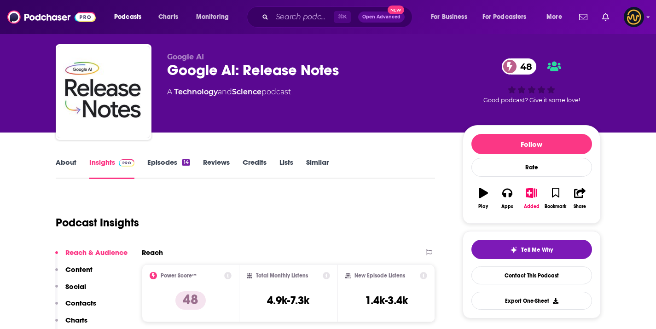
scroll to position [5, 0]
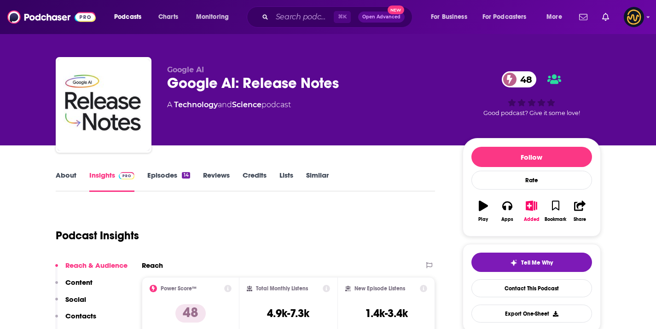
click at [166, 72] on div "Google AI Google AI: Release Notes 48 A Technology and Science podcast 48 Good …" at bounding box center [328, 106] width 545 height 99
drag, startPoint x: 166, startPoint y: 72, endPoint x: 202, endPoint y: 72, distance: 36.8
click at [202, 72] on div "Google AI Google AI: Release Notes 48 A Technology and Science podcast 48 Good …" at bounding box center [328, 106] width 545 height 99
copy span "Google AI"
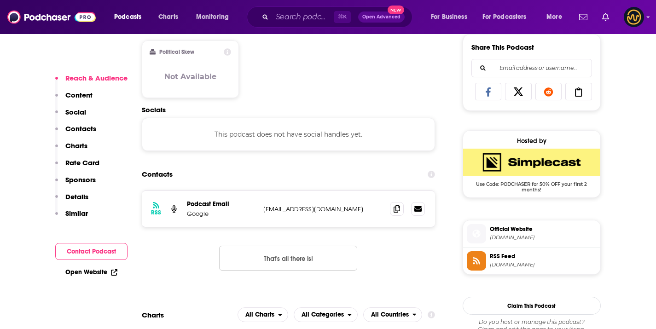
scroll to position [595, 0]
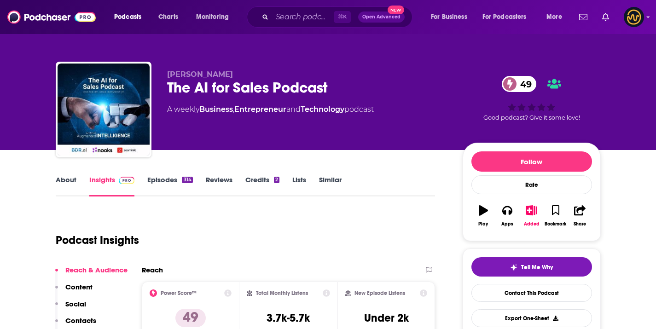
copy span "[PERSON_NAME]"
drag, startPoint x: 165, startPoint y: 72, endPoint x: 276, endPoint y: 36, distance: 116.3
click at [239, 73] on div "[PERSON_NAME] The AI for Sales Podcast 49 A weekly Business , Entrepreneur and …" at bounding box center [328, 111] width 545 height 99
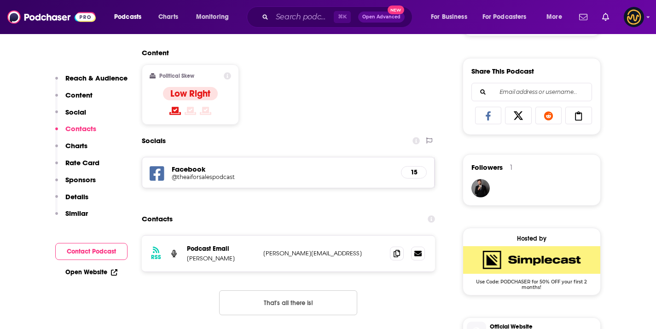
scroll to position [608, 0]
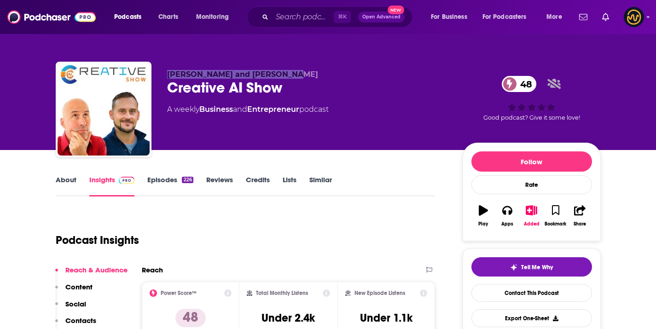
drag, startPoint x: 168, startPoint y: 74, endPoint x: 275, endPoint y: 75, distance: 106.8
click at [275, 75] on p "Rosh Sillars and Bryon Scott" at bounding box center [307, 74] width 281 height 9
copy span "Rosh Sillars and Bryon Scott"
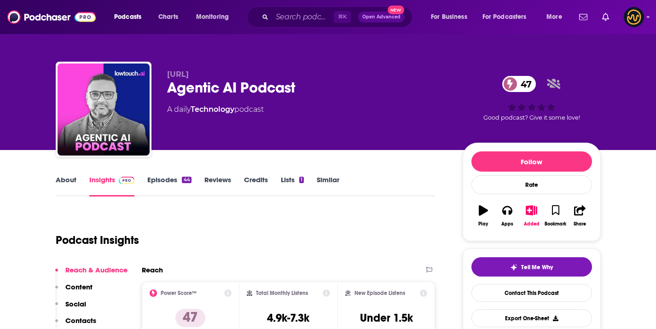
drag, startPoint x: 180, startPoint y: 75, endPoint x: 244, endPoint y: 69, distance: 63.8
click at [240, 75] on div "[URL] Agentic AI Podcast 47 A daily Technology podcast 47 Good podcast? Give it…" at bounding box center [328, 111] width 545 height 99
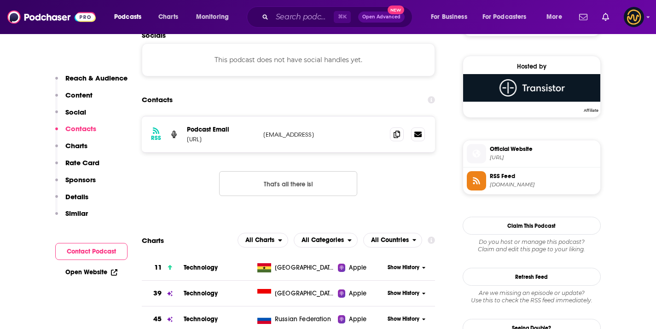
scroll to position [652, 0]
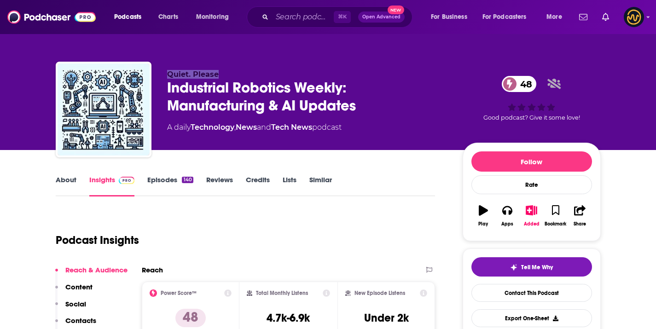
drag, startPoint x: 161, startPoint y: 74, endPoint x: 233, endPoint y: 71, distance: 72.3
click at [233, 71] on div "Quiet. Please Industrial Robotics Weekly: Manufacturing & AI Updates 48 A daily…" at bounding box center [328, 111] width 545 height 99
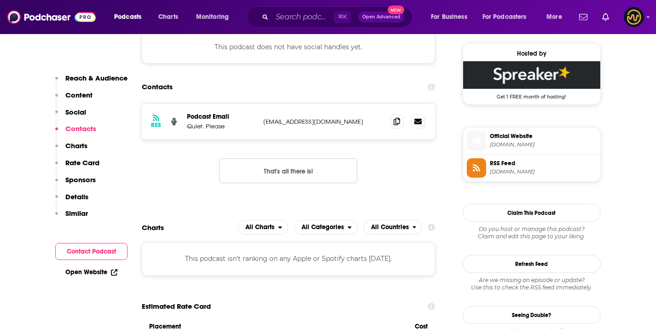
scroll to position [664, 0]
click at [398, 121] on icon at bounding box center [396, 120] width 6 height 7
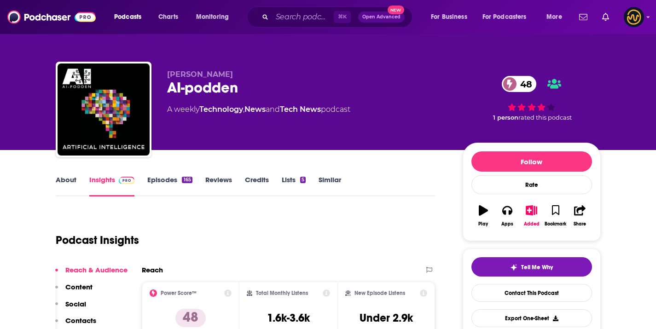
scroll to position [2, 0]
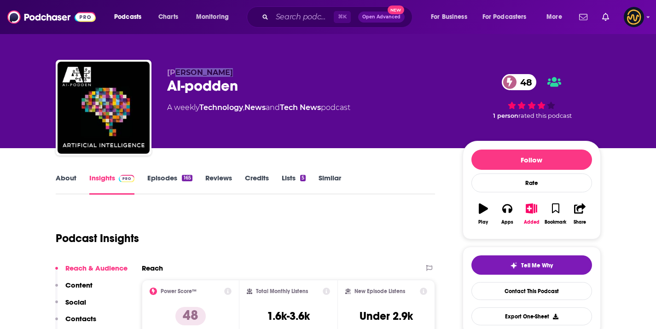
drag, startPoint x: 174, startPoint y: 72, endPoint x: 192, endPoint y: 70, distance: 17.6
click at [243, 71] on p "Ather Gattami" at bounding box center [307, 72] width 281 height 9
drag, startPoint x: 166, startPoint y: 69, endPoint x: 233, endPoint y: 74, distance: 67.8
click at [233, 74] on div "Ather Gattami AI-podden 48 A weekly Technology , News and Tech News podcast 48 …" at bounding box center [328, 109] width 545 height 99
copy span "Ather Gattami"
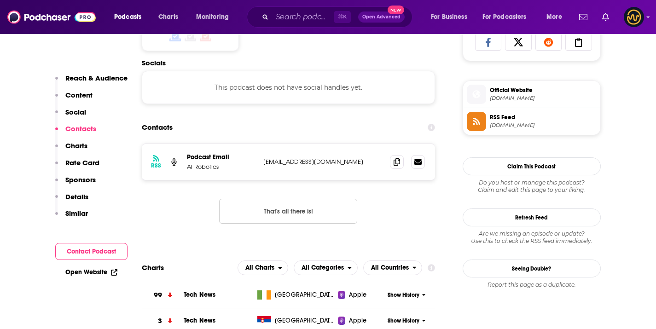
scroll to position [627, 0]
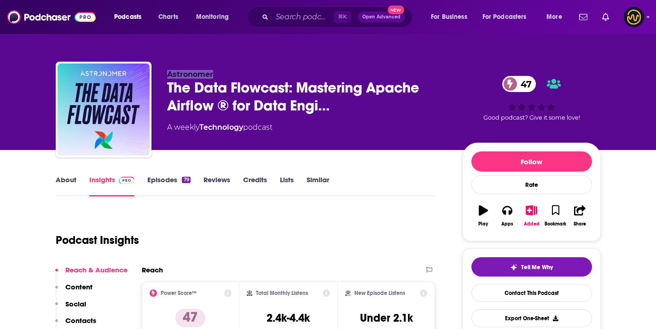
drag, startPoint x: 179, startPoint y: 74, endPoint x: 298, endPoint y: 11, distance: 135.5
click at [217, 77] on div "Astronomer The Data Flowcast: Mastering Apache Airflow ® for Data Engi… 47 A we…" at bounding box center [328, 111] width 545 height 99
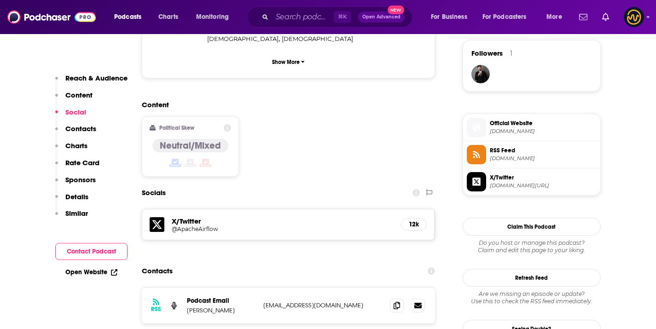
scroll to position [674, 0]
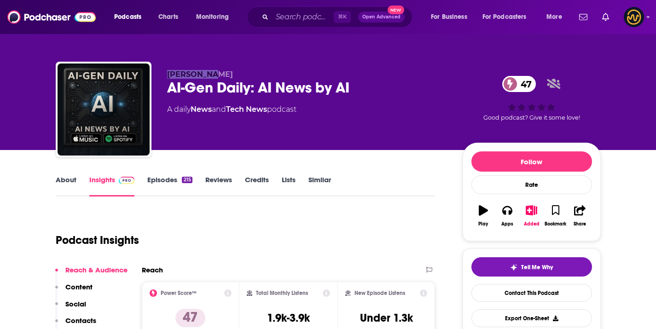
drag, startPoint x: 167, startPoint y: 73, endPoint x: 212, endPoint y: 73, distance: 45.6
click at [212, 73] on div "Avi Hacker AI-Gen Daily: AI News by AI 47 A daily News and Tech News podcast 47…" at bounding box center [328, 111] width 545 height 99
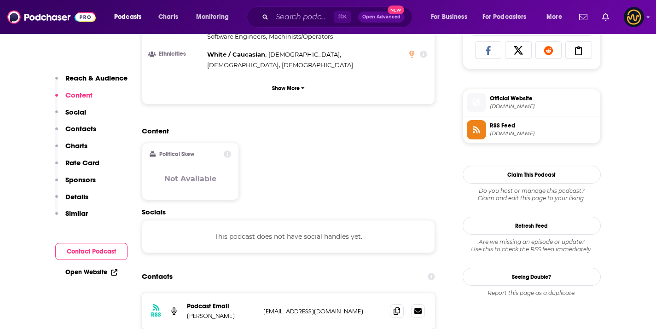
scroll to position [664, 0]
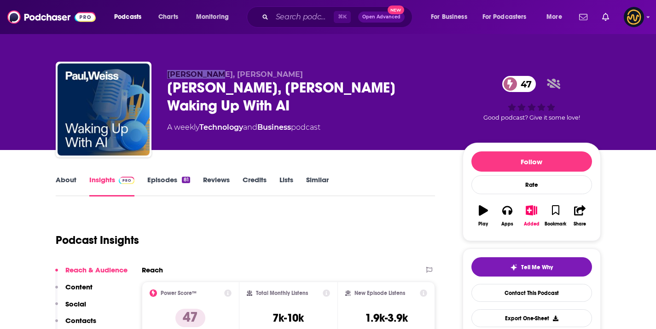
drag, startPoint x: 167, startPoint y: 75, endPoint x: 214, endPoint y: 78, distance: 47.0
click at [214, 78] on p "Paul, Weiss" at bounding box center [307, 74] width 281 height 9
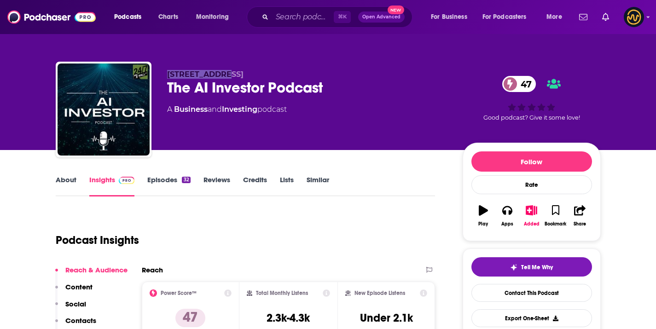
drag, startPoint x: 168, startPoint y: 74, endPoint x: 306, endPoint y: 6, distance: 154.1
click at [223, 75] on div "24/7 Wall St. The AI Investor Podcast 47 A Business and Investing podcast 47 Go…" at bounding box center [328, 111] width 545 height 99
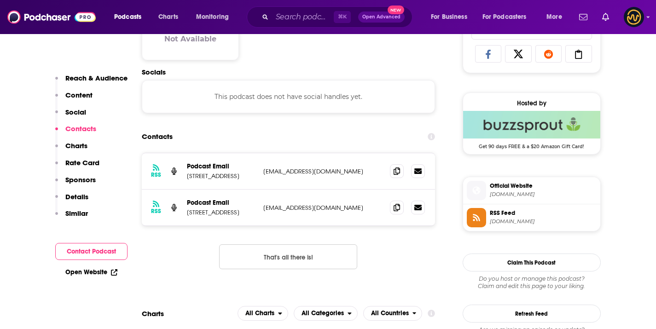
scroll to position [632, 0]
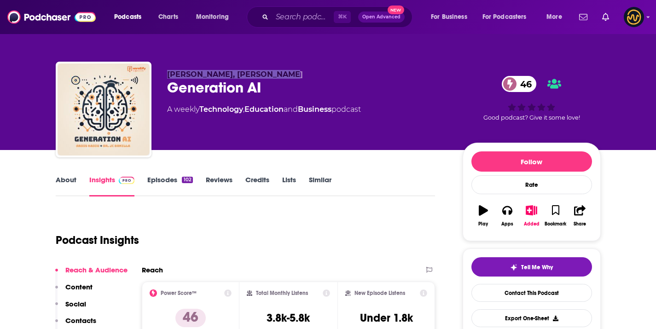
drag, startPoint x: 205, startPoint y: 76, endPoint x: 277, endPoint y: 77, distance: 71.8
click at [277, 77] on div "[PERSON_NAME], [PERSON_NAME] Generation AI 46 A weekly Technology , Education a…" at bounding box center [328, 111] width 545 height 99
click at [216, 92] on div "Generation AI 46" at bounding box center [307, 88] width 281 height 18
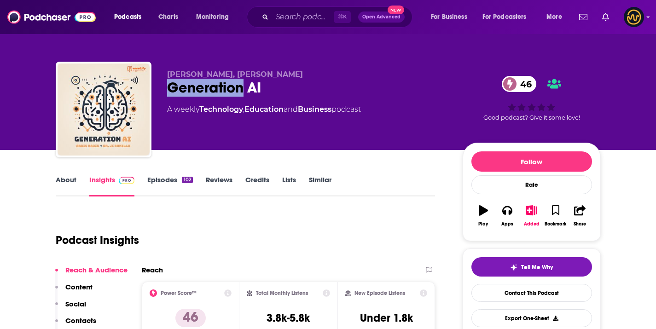
click at [216, 92] on div "Generation AI 46" at bounding box center [307, 88] width 281 height 18
copy div "Generation AI 46"
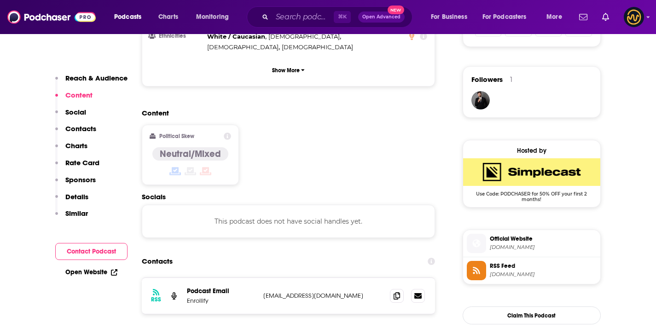
scroll to position [642, 0]
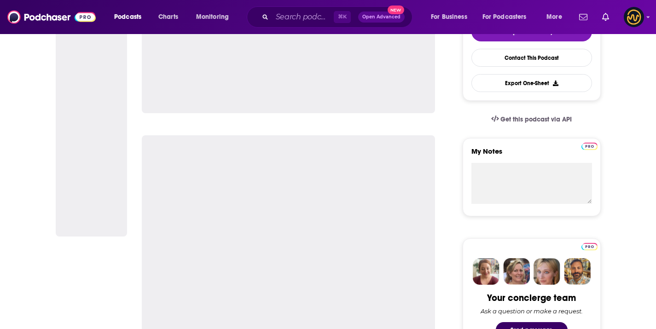
scroll to position [277, 0]
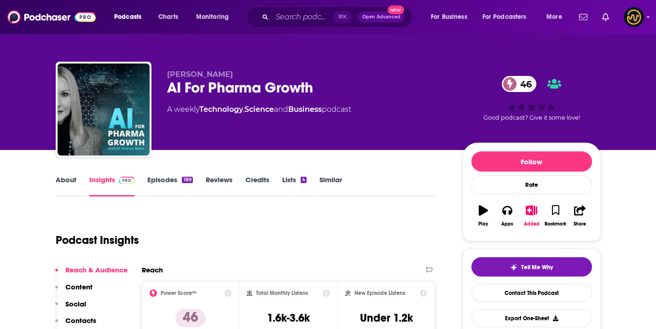
drag, startPoint x: 168, startPoint y: 75, endPoint x: 246, endPoint y: 76, distance: 77.3
click at [246, 76] on p "[PERSON_NAME]" at bounding box center [307, 74] width 281 height 9
copy span "[PERSON_NAME]"
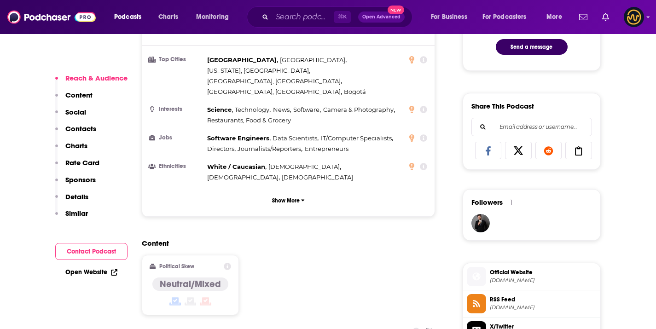
scroll to position [701, 0]
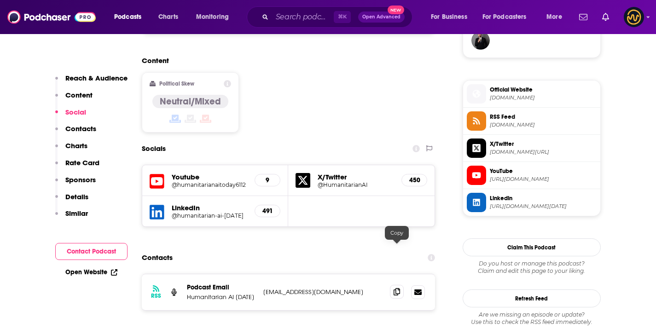
click at [396, 288] on icon at bounding box center [396, 291] width 6 height 7
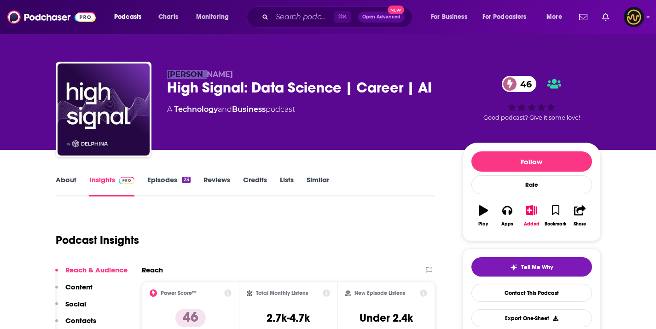
drag, startPoint x: 169, startPoint y: 73, endPoint x: 205, endPoint y: 70, distance: 36.4
click at [205, 70] on p "[PERSON_NAME]" at bounding box center [307, 74] width 281 height 9
copy span "[PERSON_NAME]"
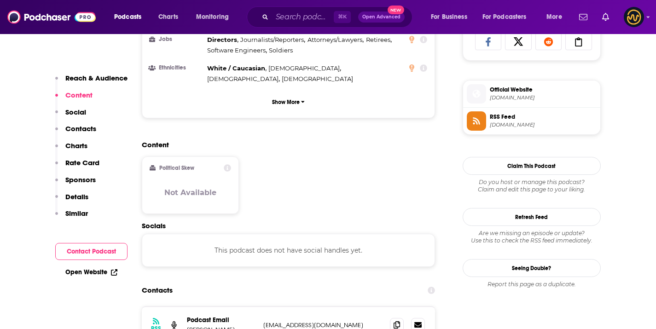
scroll to position [684, 0]
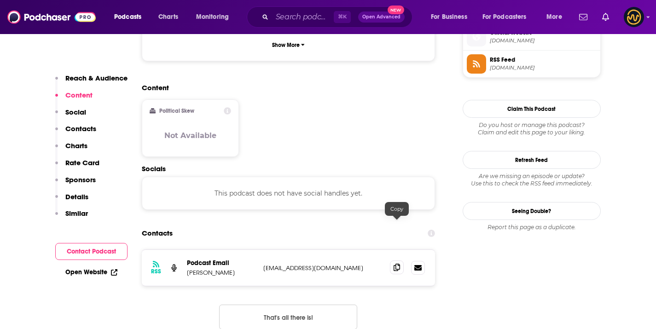
click at [397, 264] on icon at bounding box center [396, 267] width 6 height 7
